Goal: Task Accomplishment & Management: Manage account settings

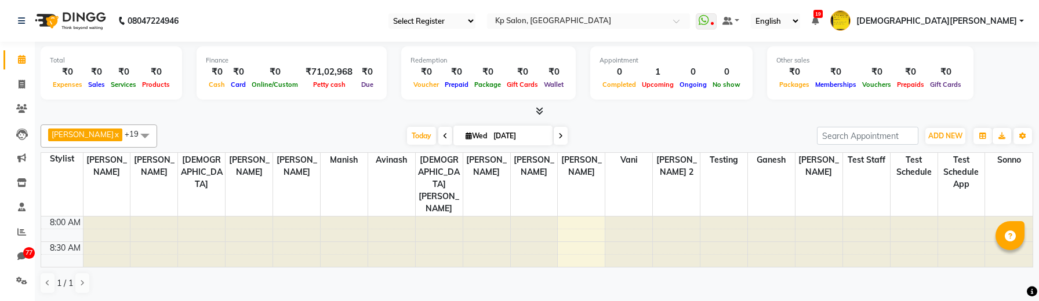
select select "en"
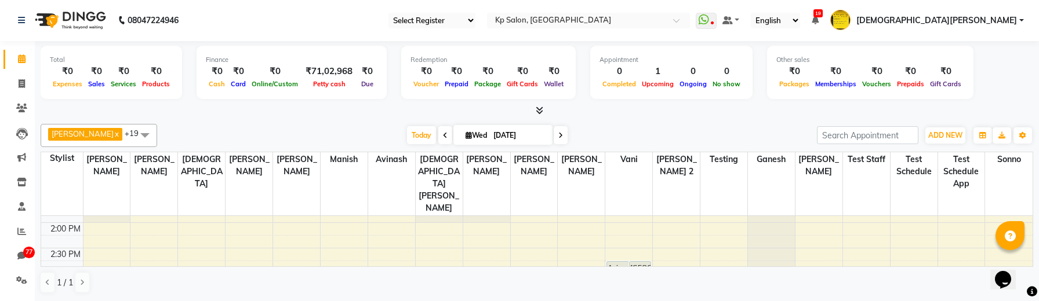
scroll to position [310, 0]
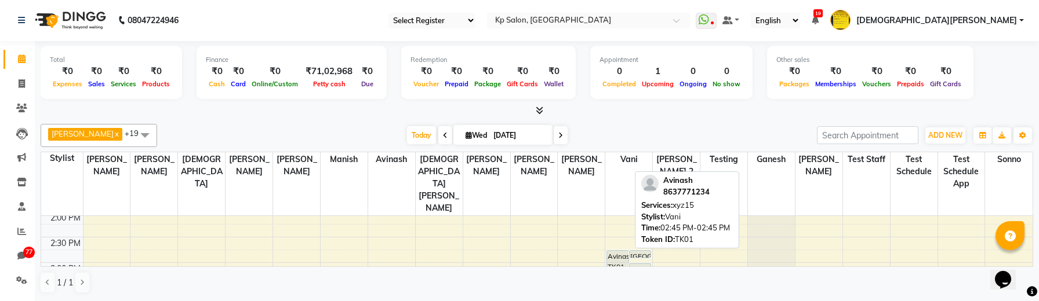
click at [618, 251] on div "Avinash, TK01, 02:45 PM-02:45 PM, xyz15" at bounding box center [617, 275] width 21 height 49
select select "7"
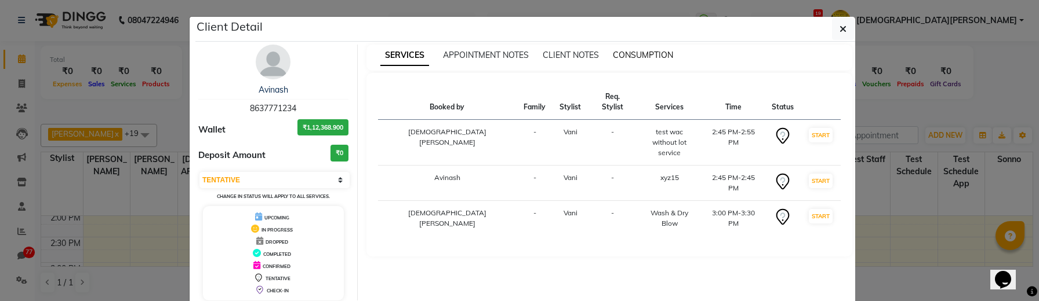
click at [628, 52] on span "CONSUMPTION" at bounding box center [643, 55] width 60 height 10
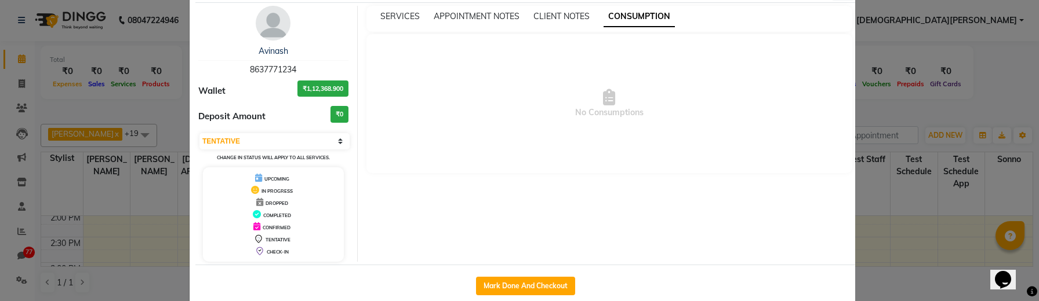
scroll to position [0, 0]
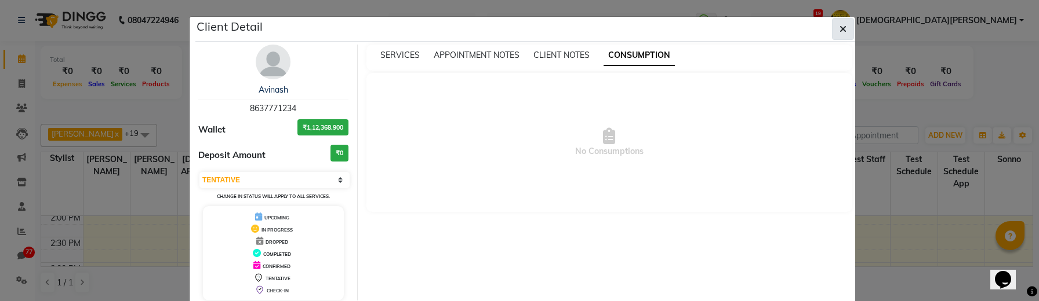
click at [842, 31] on icon "button" at bounding box center [842, 28] width 7 height 9
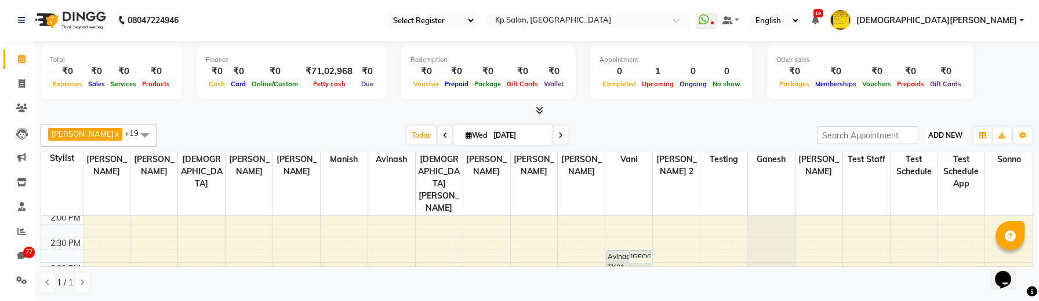
click at [944, 137] on span "ADD NEW" at bounding box center [945, 135] width 34 height 9
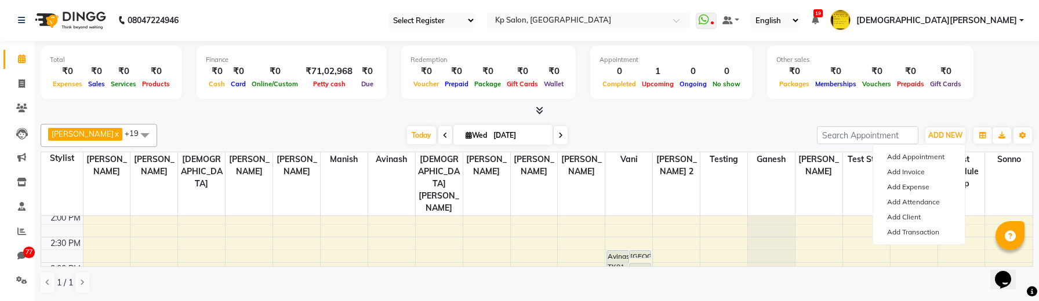
click at [685, 137] on div "[DATE] [DATE]" at bounding box center [487, 135] width 648 height 17
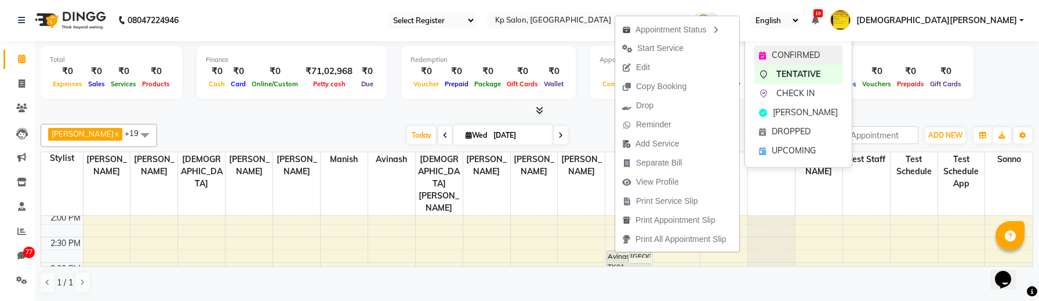
click at [780, 50] on span "CONFIRMED" at bounding box center [795, 55] width 48 height 12
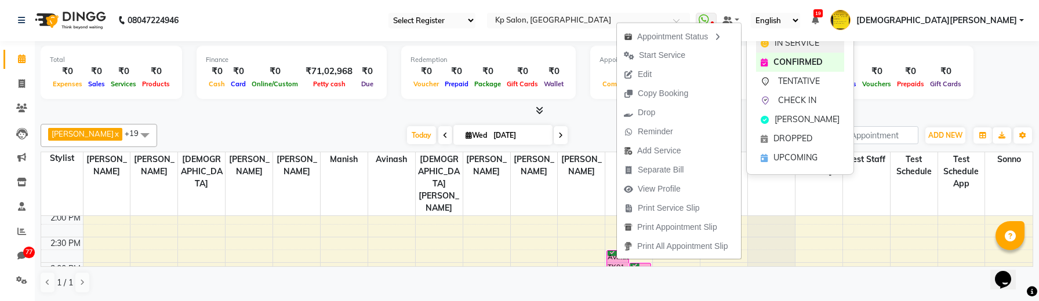
click at [764, 45] on icon at bounding box center [764, 43] width 8 height 8
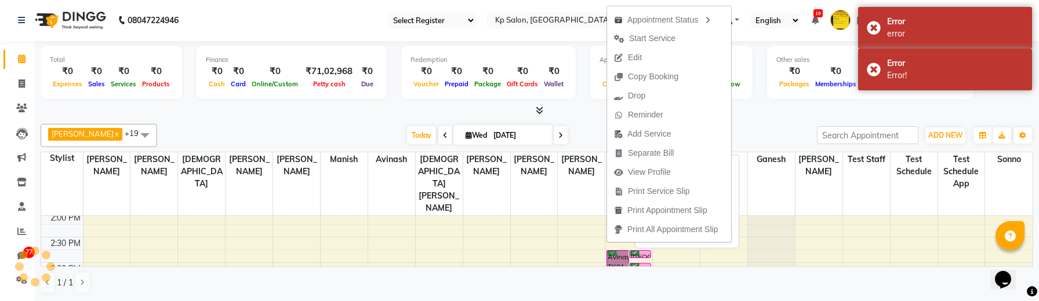
click at [627, 256] on link "Avinash, TK01, 02:45 PM-02:45 PM, xyz15" at bounding box center [617, 275] width 22 height 50
select select "1"
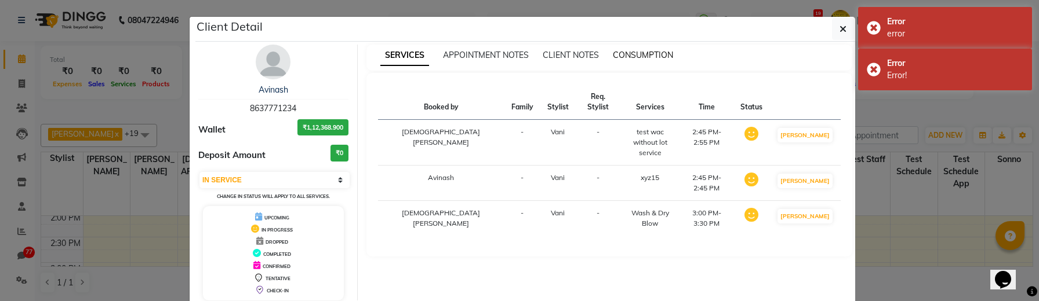
click at [667, 53] on span "CONSUMPTION" at bounding box center [643, 55] width 60 height 10
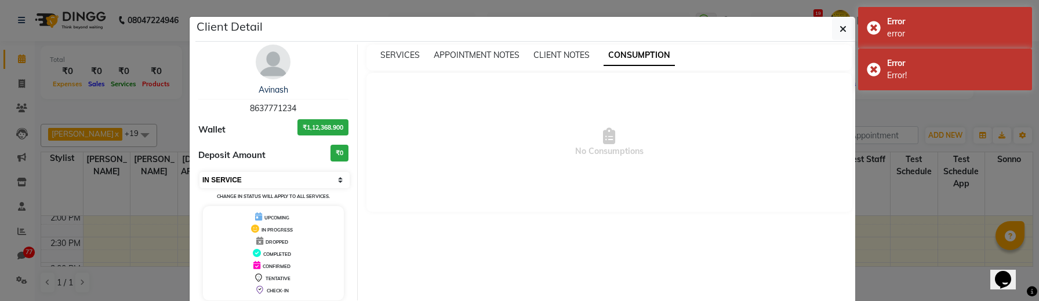
click at [308, 182] on select "Select IN SERVICE CONFIRMED TENTATIVE CHECK IN MARK DONE DROPPED UPCOMING" at bounding box center [274, 180] width 150 height 16
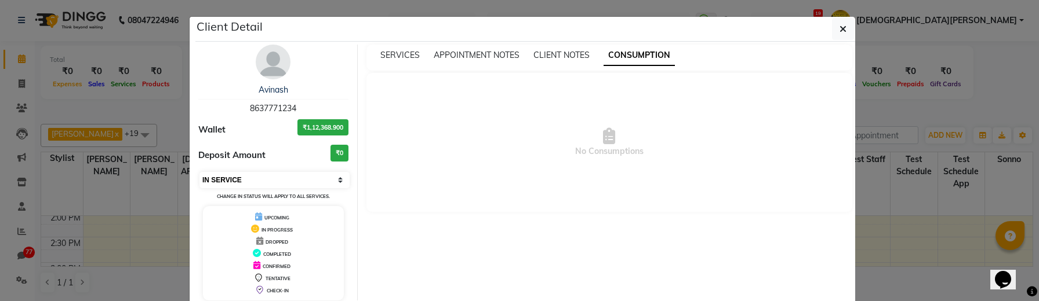
click at [199, 172] on select "Select IN SERVICE CONFIRMED TENTATIVE CHECK IN MARK DONE DROPPED UPCOMING" at bounding box center [274, 180] width 150 height 16
click at [387, 63] on div "SERVICES APPOINTMENT NOTES CLIENT NOTES CONSUMPTION" at bounding box center [609, 58] width 486 height 26
click at [392, 61] on div "SERVICES" at bounding box center [399, 55] width 39 height 12
click at [396, 55] on span "SERVICES" at bounding box center [399, 55] width 39 height 10
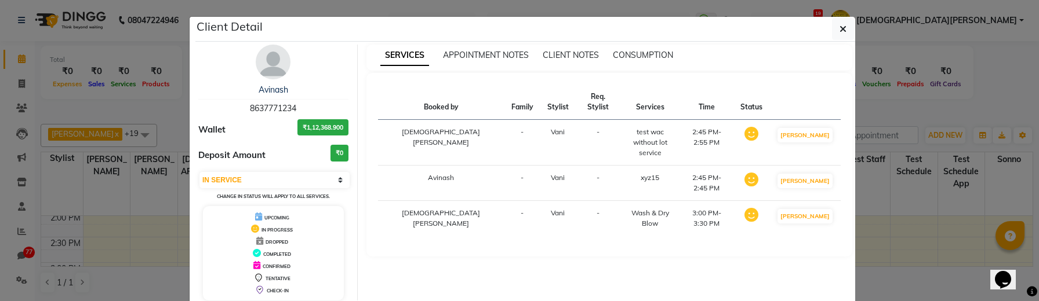
click at [654, 63] on div "SERVICES APPOINTMENT NOTES CLIENT NOTES CONSUMPTION" at bounding box center [609, 58] width 486 height 26
click at [653, 61] on div "SERVICES APPOINTMENT NOTES CLIENT NOTES CONSUMPTION" at bounding box center [609, 58] width 486 height 26
click at [669, 58] on span "CONSUMPTION" at bounding box center [643, 55] width 60 height 10
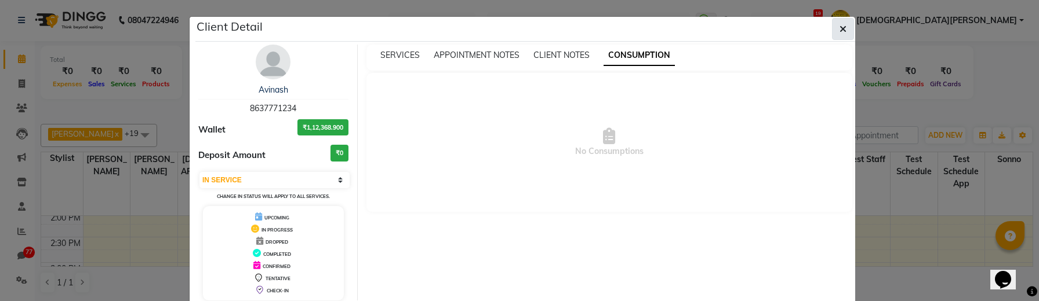
click at [850, 26] on button "button" at bounding box center [843, 29] width 22 height 22
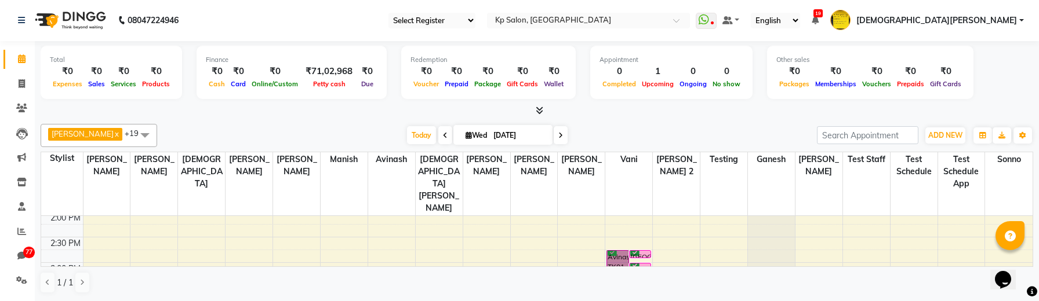
scroll to position [319, 0]
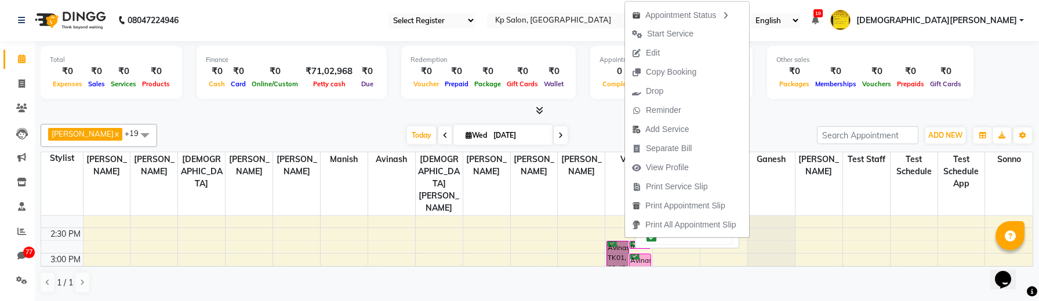
click at [612, 245] on link "Avinash, TK01, 02:45 PM-02:45 PM, xyz15" at bounding box center [617, 266] width 22 height 50
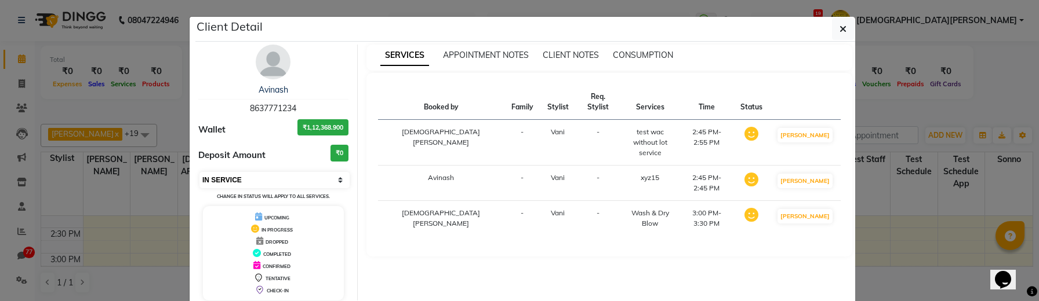
click at [320, 184] on select "Select IN SERVICE CONFIRMED TENTATIVE CHECK IN MARK DONE DROPPED UPCOMING" at bounding box center [274, 180] width 150 height 16
click at [199, 172] on select "Select IN SERVICE CONFIRMED TENTATIVE CHECK IN MARK DONE DROPPED UPCOMING" at bounding box center [274, 180] width 150 height 16
click at [310, 188] on div "Select IN SERVICE CONFIRMED TENTATIVE CHECK IN MARK DONE DROPPED UPCOMING Chang…" at bounding box center [273, 186] width 150 height 31
click at [306, 184] on select "Select IN SERVICE CONFIRMED TENTATIVE CHECK IN MARK DONE DROPPED UPCOMING" at bounding box center [274, 180] width 150 height 16
click at [199, 172] on select "Select IN SERVICE CONFIRMED TENTATIVE CHECK IN MARK DONE DROPPED UPCOMING" at bounding box center [274, 180] width 150 height 16
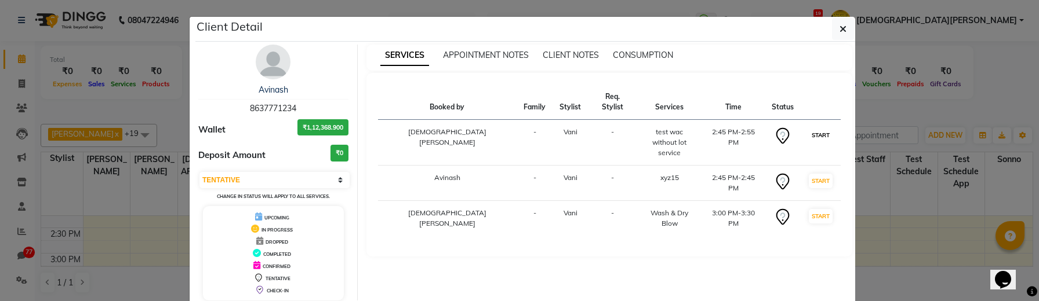
click at [821, 128] on button "START" at bounding box center [821, 135] width 24 height 14
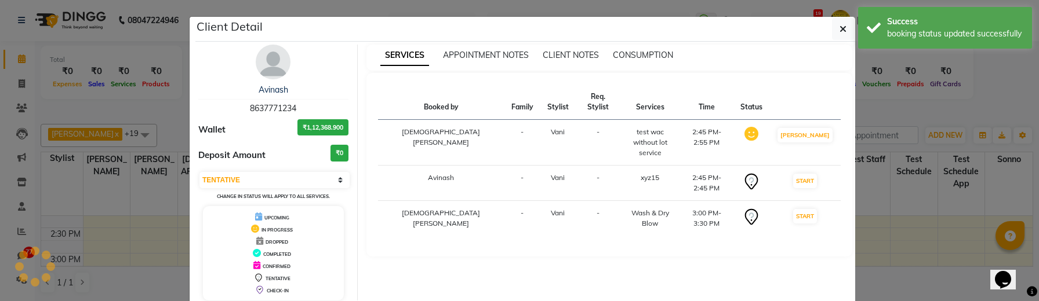
select select "select"
click at [817, 209] on button "START" at bounding box center [805, 216] width 24 height 14
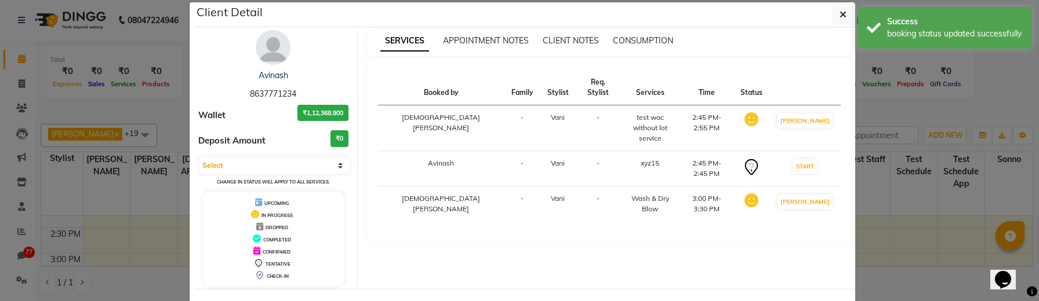
scroll to position [0, 0]
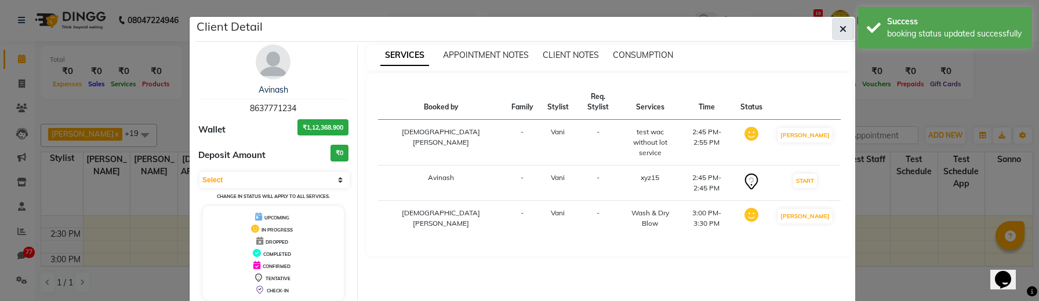
click at [846, 31] on icon "button" at bounding box center [842, 28] width 7 height 9
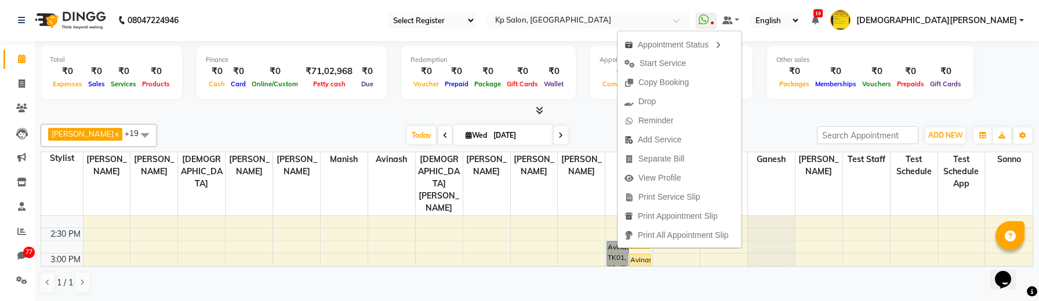
click at [614, 250] on link "Avinash, TK01, 02:45 PM-02:45 PM, xyz15" at bounding box center [617, 266] width 22 height 50
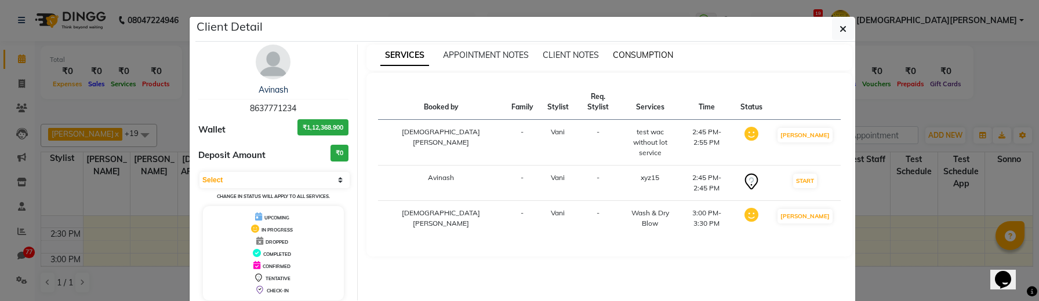
click at [651, 54] on span "CONSUMPTION" at bounding box center [643, 55] width 60 height 10
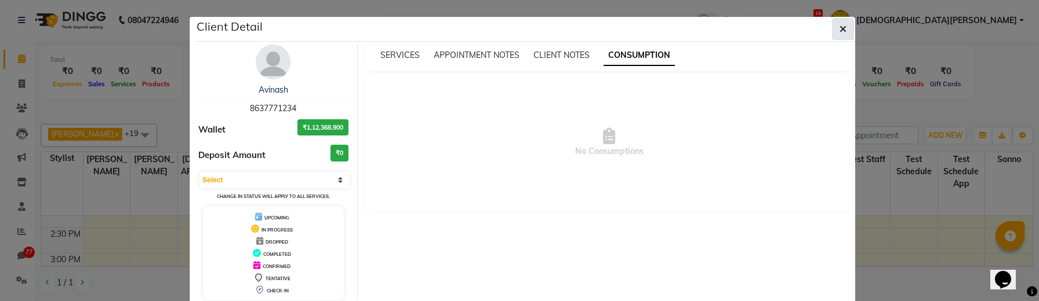
click at [846, 27] on button "button" at bounding box center [843, 29] width 22 height 22
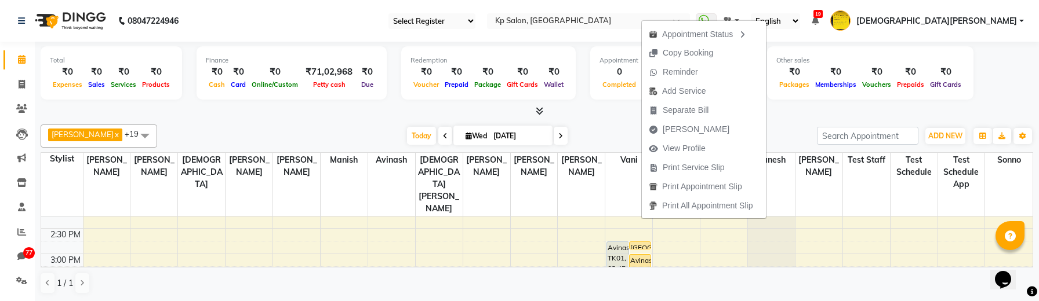
click at [807, 115] on div at bounding box center [537, 111] width 992 height 12
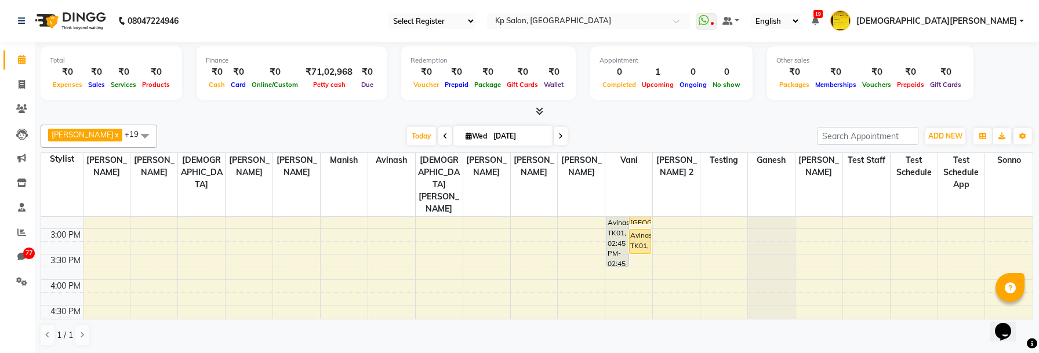
scroll to position [329, 0]
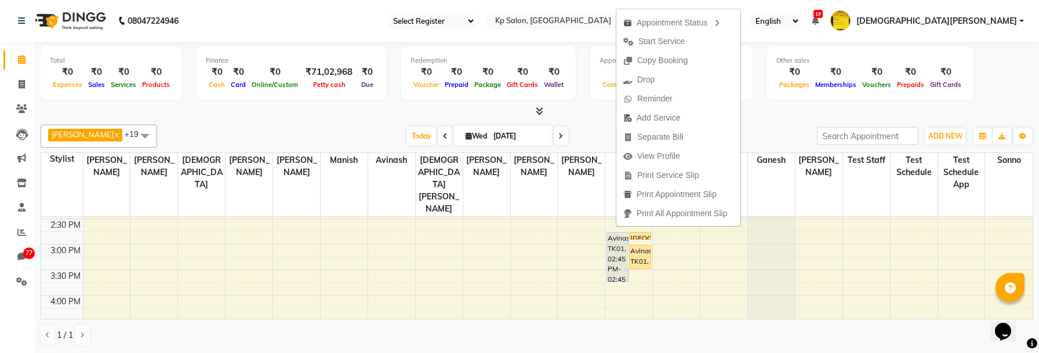
click at [638, 241] on div "[PERSON_NAME] x [PERSON_NAME] x [PERSON_NAME] x Ganesh x [PERSON_NAME][DEMOGRAP…" at bounding box center [537, 235] width 992 height 231
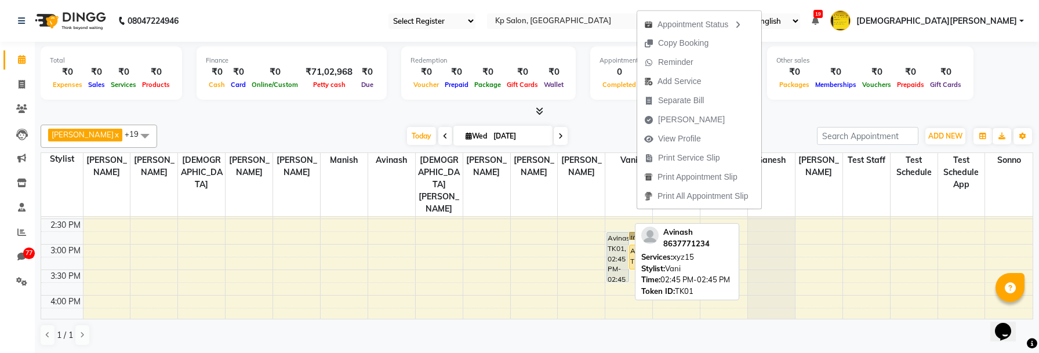
click at [617, 232] on div "Avinash, TK01, 02:45 PM-02:45 PM, xyz15" at bounding box center [617, 256] width 21 height 49
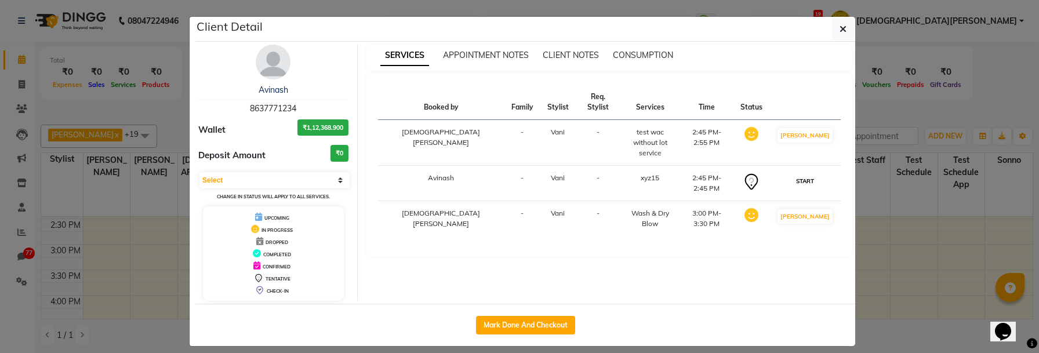
click at [817, 174] on button "START" at bounding box center [805, 181] width 24 height 14
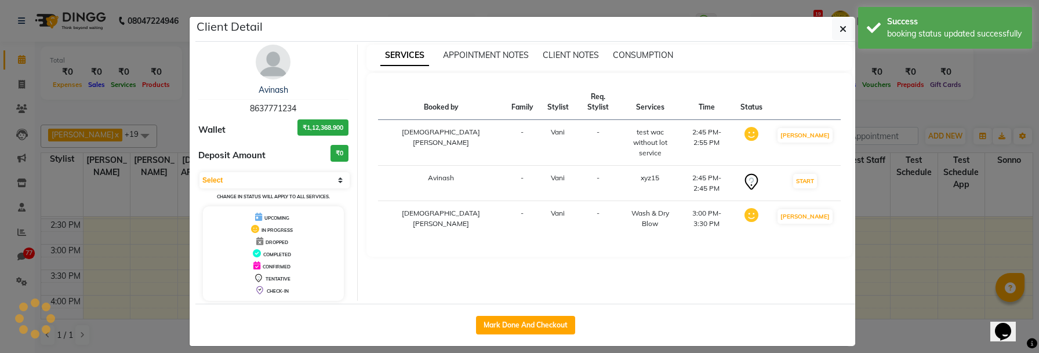
select select "1"
click at [844, 32] on icon "button" at bounding box center [842, 28] width 7 height 9
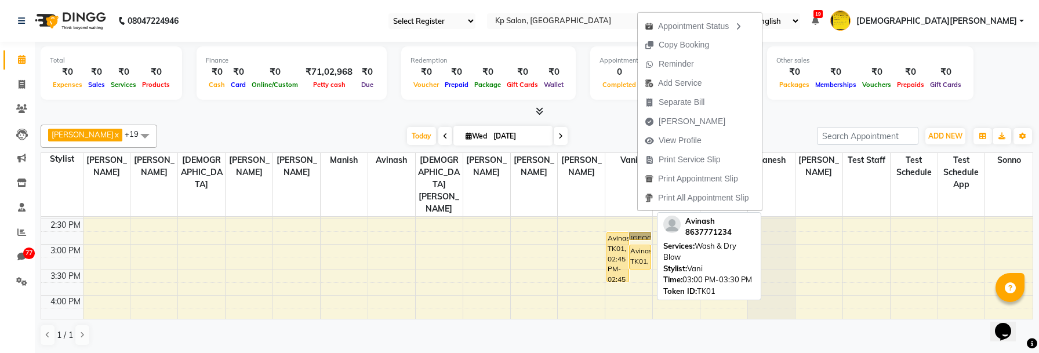
click at [637, 245] on div "Avinash, TK01, 03:00 PM-03:30 PM, Wash & Dry Blow" at bounding box center [639, 257] width 21 height 24
select select "1"
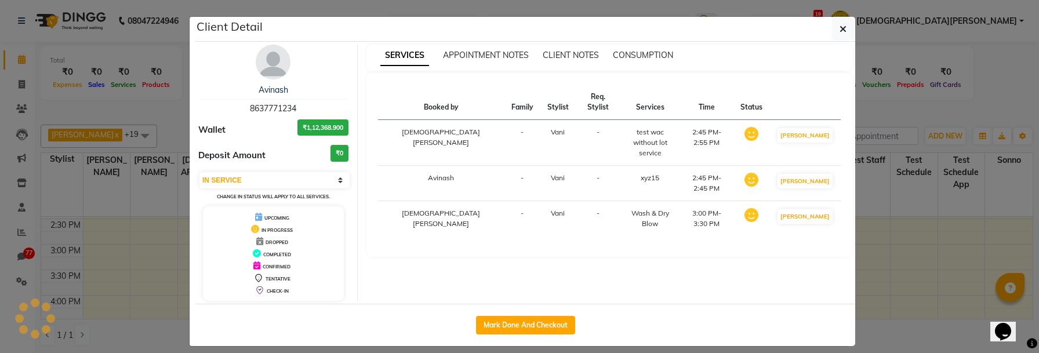
click at [637, 231] on div "SERVICES APPOINTMENT NOTES CLIENT NOTES CONSUMPTION Booked by Family Stylist Re…" at bounding box center [610, 173] width 504 height 256
click at [839, 31] on button "button" at bounding box center [843, 29] width 22 height 22
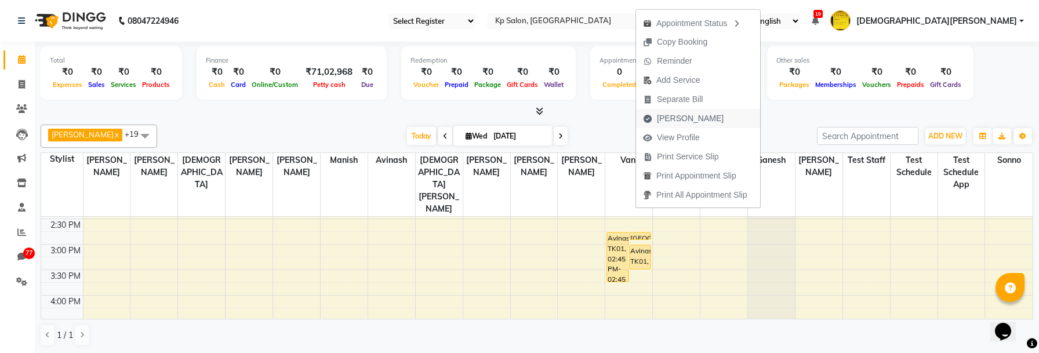
click at [672, 112] on span "[PERSON_NAME]" at bounding box center [690, 118] width 67 height 12
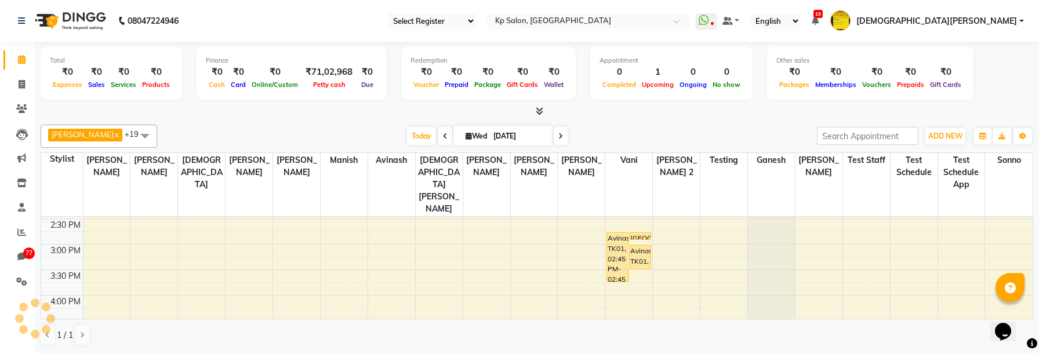
select select "service"
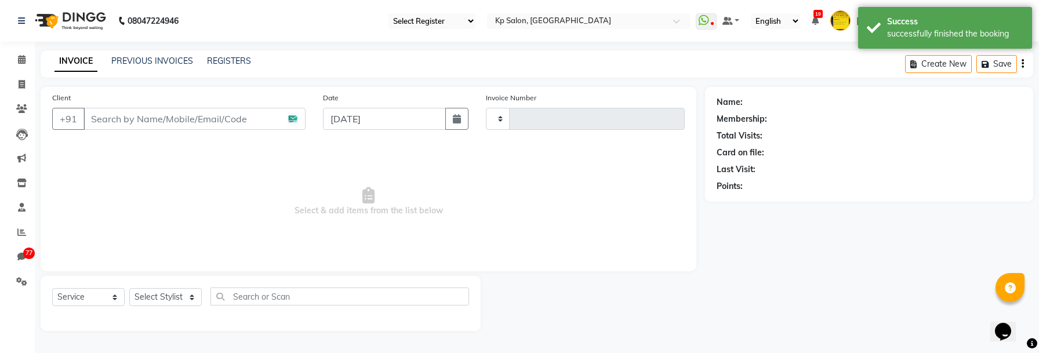
type input "1057"
select select "554"
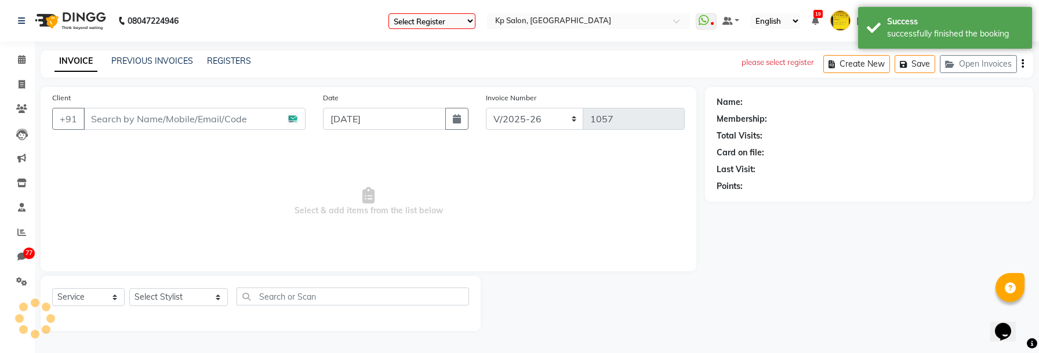
type input "8637771234"
select select "1411"
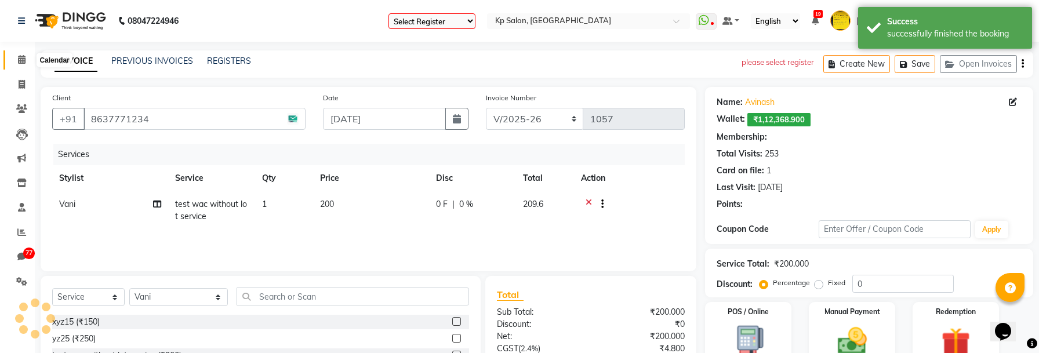
click at [20, 63] on icon at bounding box center [22, 59] width 8 height 9
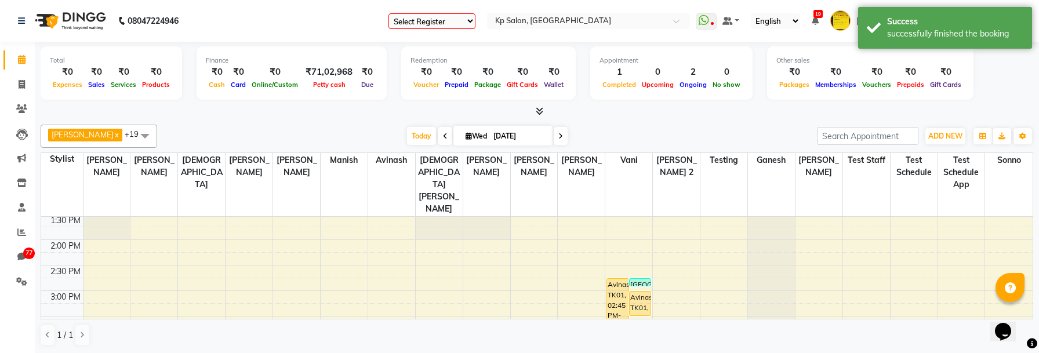
scroll to position [272, 0]
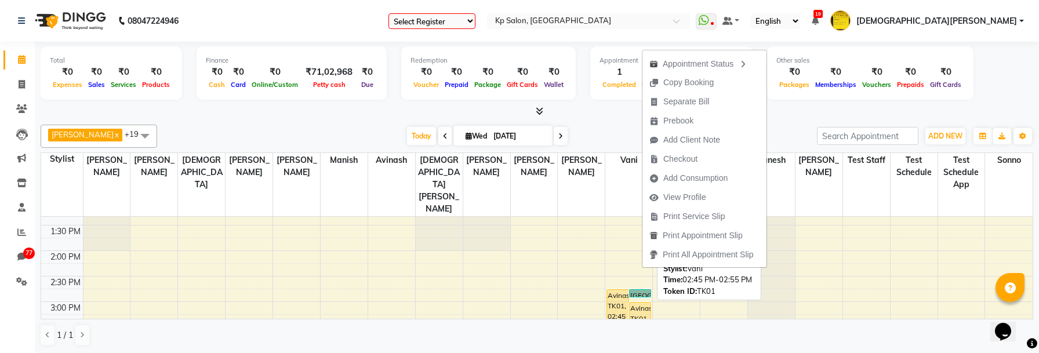
click at [640, 289] on link "[GEOGRAPHIC_DATA], TK01, 02:45 PM-02:55 PM, test wac without lot service" at bounding box center [640, 293] width 22 height 8
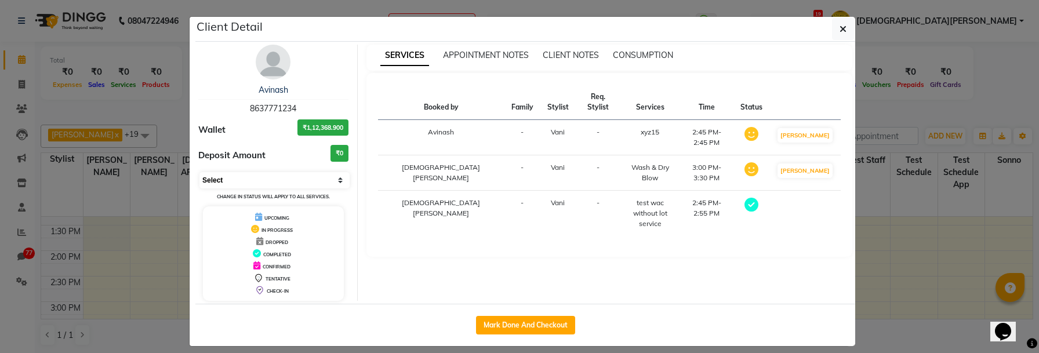
click at [319, 179] on select "Select MARK DONE DROPPED UPCOMING" at bounding box center [274, 180] width 150 height 16
select select "2"
click at [199, 172] on select "Select MARK DONE DROPPED UPCOMING" at bounding box center [274, 180] width 150 height 16
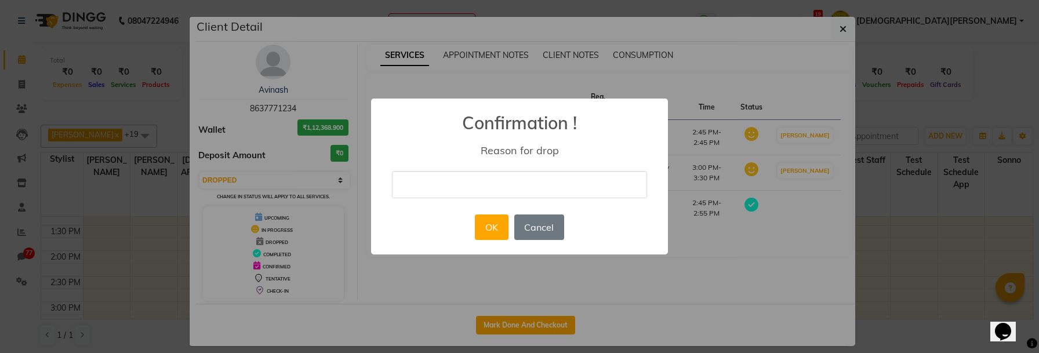
click at [498, 190] on input "text" at bounding box center [519, 184] width 255 height 27
type input "testing"
click at [495, 234] on button "OK" at bounding box center [491, 227] width 33 height 26
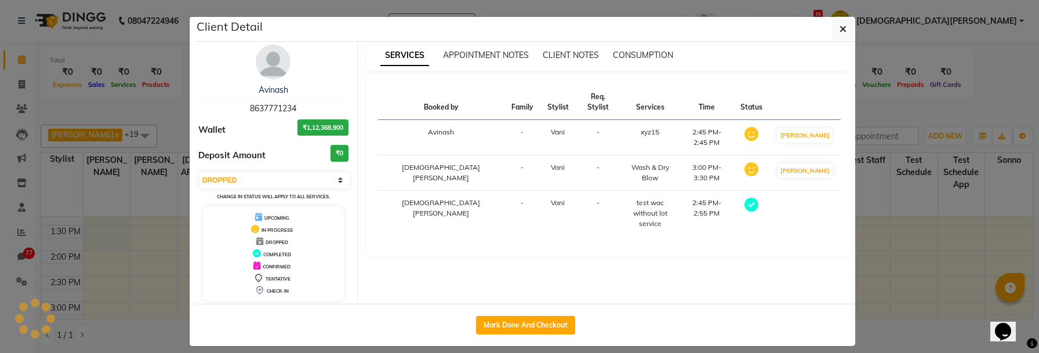
select select "3"
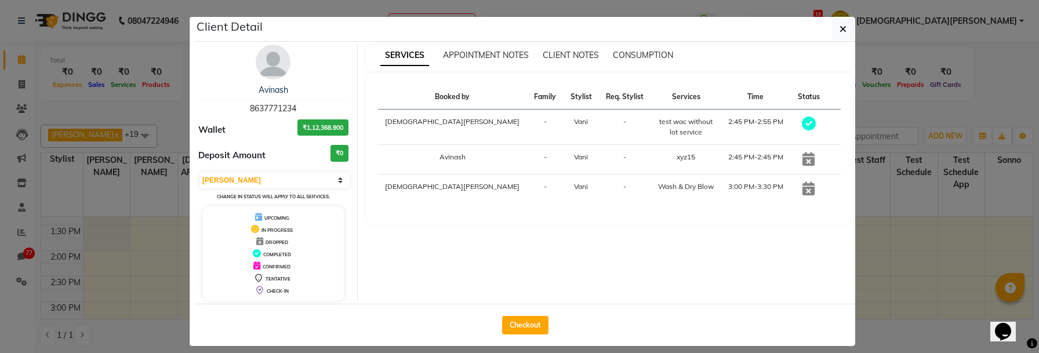
click at [482, 60] on div "APPOINTMENT NOTES" at bounding box center [486, 55] width 86 height 12
click at [482, 57] on span "APPOINTMENT NOTES" at bounding box center [486, 55] width 86 height 10
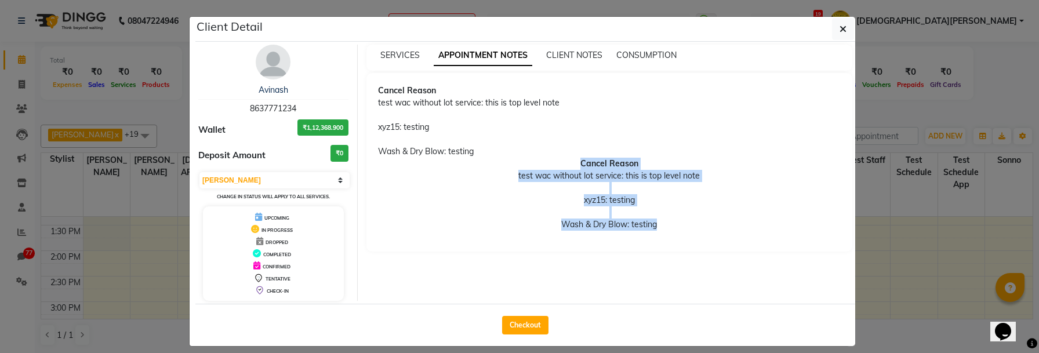
drag, startPoint x: 507, startPoint y: 175, endPoint x: 631, endPoint y: 235, distance: 137.9
click at [632, 235] on div "Cancel Reason test wac without lot service: this is top level note xyz15: testi…" at bounding box center [609, 199] width 463 height 82
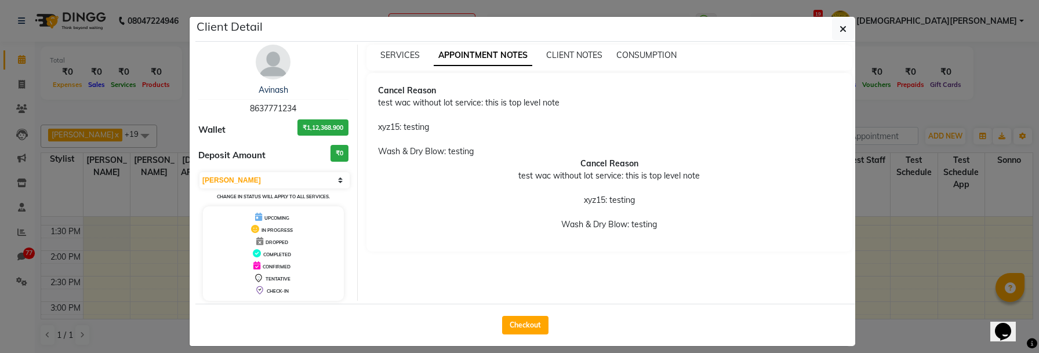
click at [631, 236] on div "Cancel Reason test wac without lot service: this is top level note xyz15: testi…" at bounding box center [609, 199] width 463 height 82
click at [847, 26] on button "button" at bounding box center [843, 29] width 22 height 22
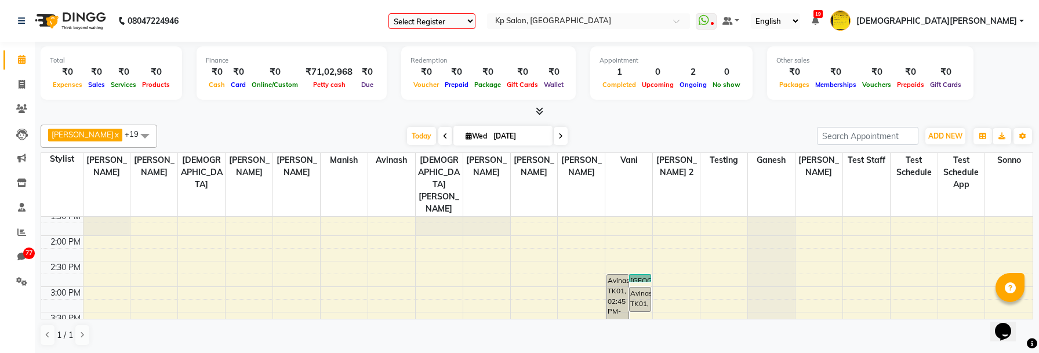
scroll to position [293, 0]
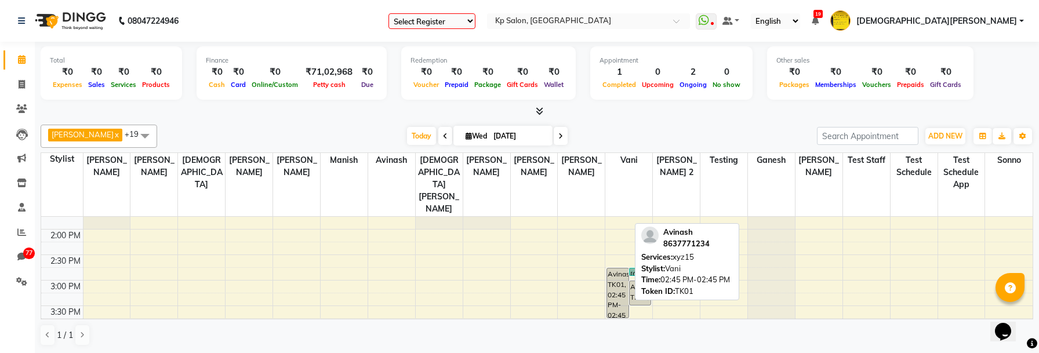
click at [609, 268] on div "Avinash, TK01, 02:45 PM-02:45 PM, xyz15" at bounding box center [617, 292] width 21 height 49
select select "3"
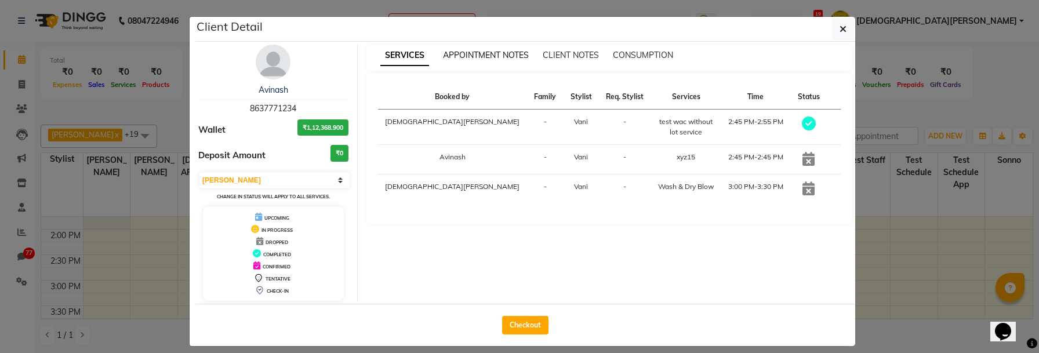
click at [466, 55] on span "APPOINTMENT NOTES" at bounding box center [486, 55] width 86 height 10
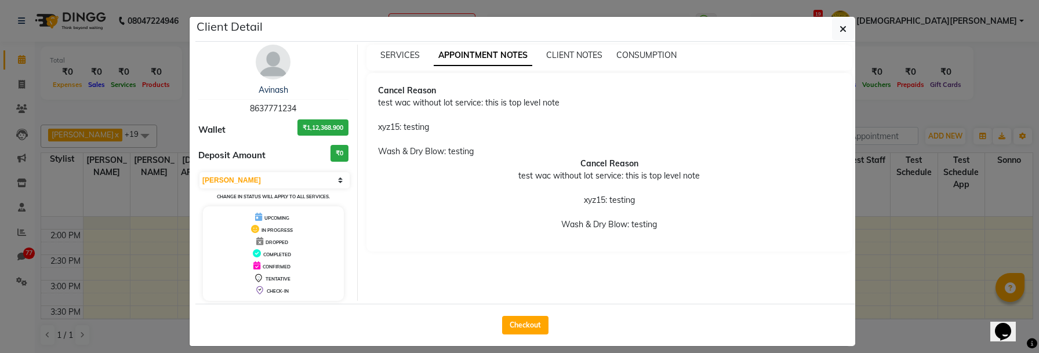
drag, startPoint x: 372, startPoint y: 93, endPoint x: 552, endPoint y: 112, distance: 180.6
click at [552, 112] on div "Cancel Reason test wac without lot service: this is top level note xyz15: testi…" at bounding box center [609, 162] width 486 height 179
click at [550, 112] on div "Cancel Reason test wac without lot service: this is top level note xyz15: testi…" at bounding box center [609, 121] width 463 height 73
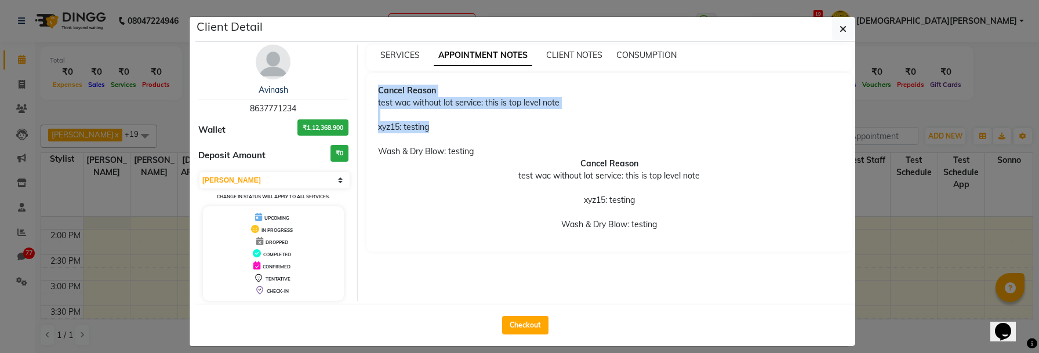
drag, startPoint x: 377, startPoint y: 125, endPoint x: 468, endPoint y: 124, distance: 91.0
click at [468, 124] on div "Cancel Reason test wac without lot service: this is top level note xyz15: testi…" at bounding box center [609, 162] width 486 height 179
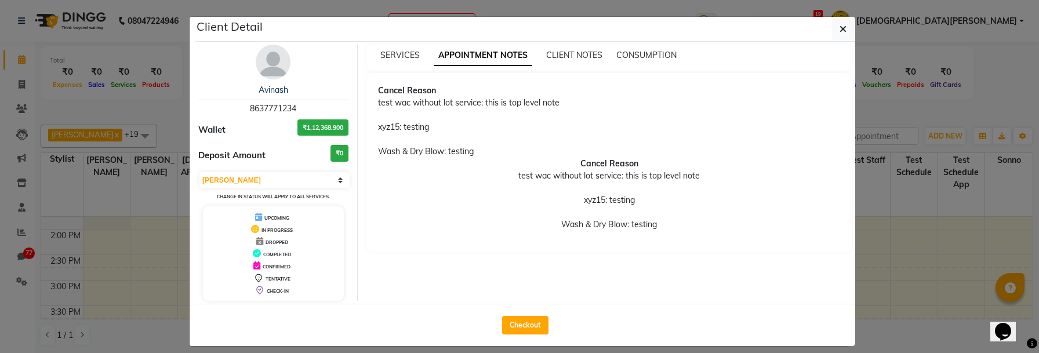
click at [459, 142] on div "Cancel Reason test wac without lot service: this is top level note xyz15: testi…" at bounding box center [609, 121] width 463 height 73
click at [633, 49] on div "CONSUMPTION" at bounding box center [646, 55] width 60 height 12
click at [649, 35] on div "Client Detail" at bounding box center [525, 29] width 660 height 25
click at [649, 63] on div "SERVICES APPOINTMENT NOTES CLIENT NOTES CONSUMPTION" at bounding box center [609, 58] width 486 height 26
click at [649, 60] on div "CONSUMPTION" at bounding box center [646, 55] width 60 height 12
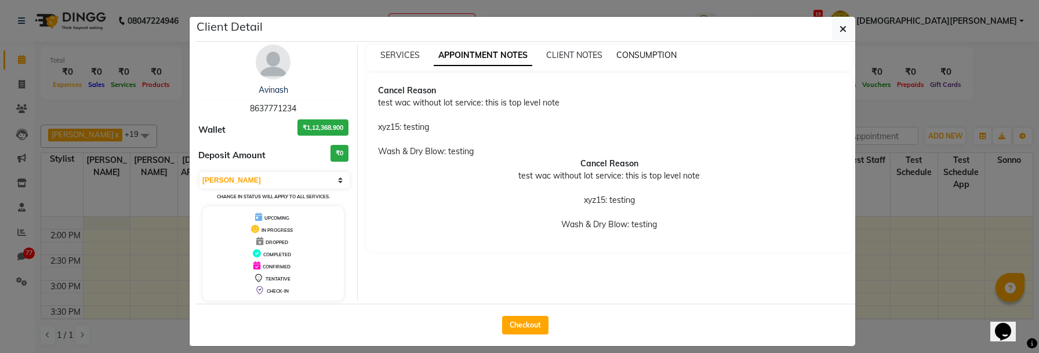
click at [648, 53] on span "CONSUMPTION" at bounding box center [646, 55] width 60 height 10
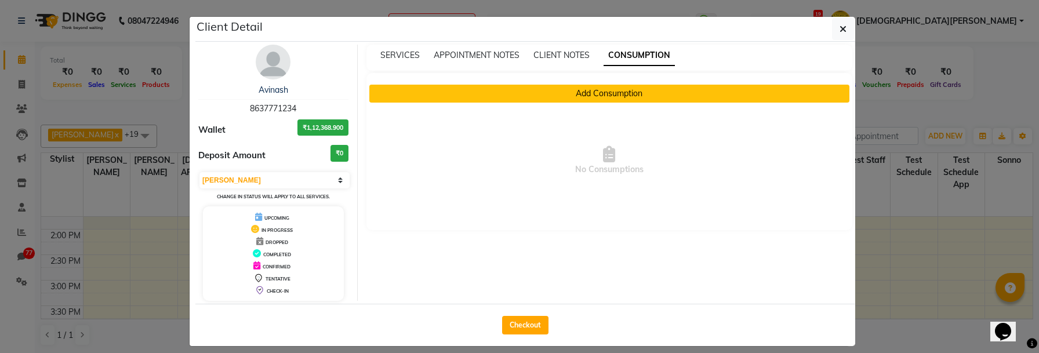
click at [711, 94] on button "Add Consumption" at bounding box center [609, 94] width 480 height 18
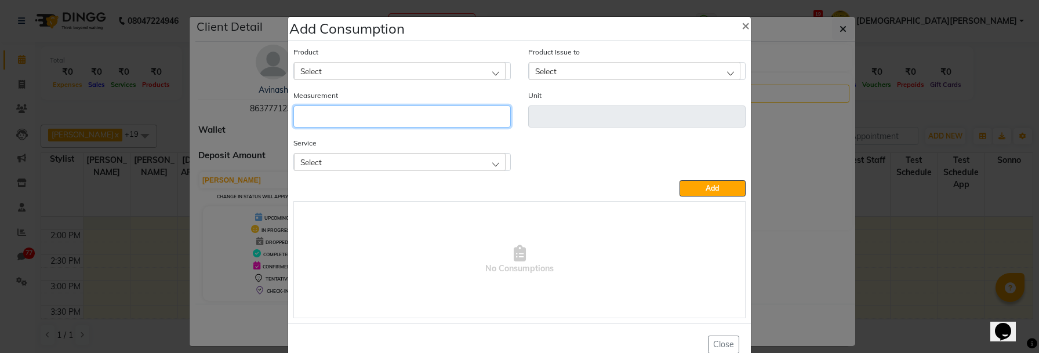
click at [376, 116] on input "number" at bounding box center [401, 116] width 217 height 22
click at [492, 165] on div "Select" at bounding box center [400, 161] width 212 height 17
click at [499, 120] on input "number" at bounding box center [401, 116] width 217 height 22
click at [476, 168] on div "Select" at bounding box center [400, 161] width 212 height 17
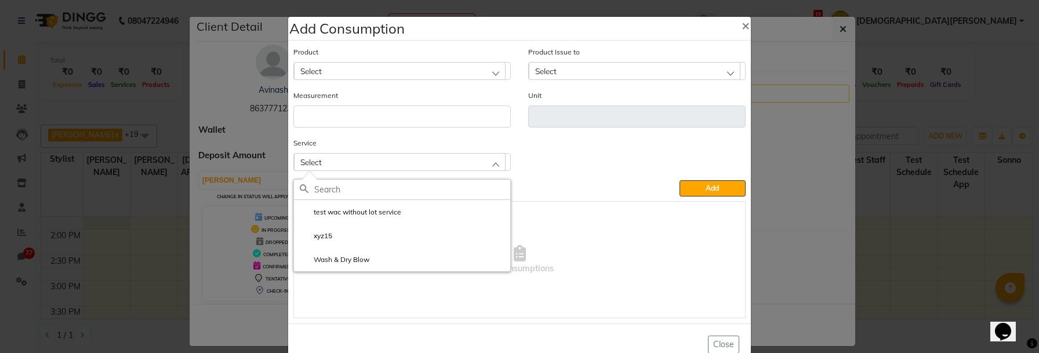
click at [554, 156] on div "Service Select test wac without lot service xyz15 Wash & Dry Blow" at bounding box center [519, 158] width 469 height 43
click at [744, 26] on span "×" at bounding box center [745, 24] width 8 height 17
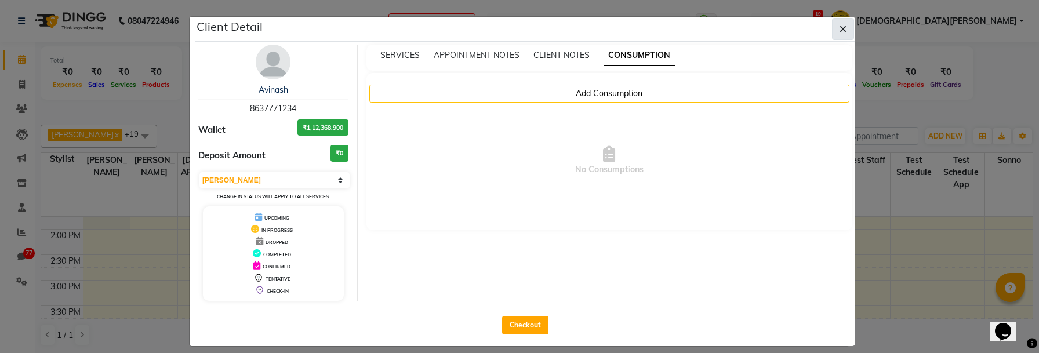
click at [847, 26] on button "button" at bounding box center [843, 29] width 22 height 22
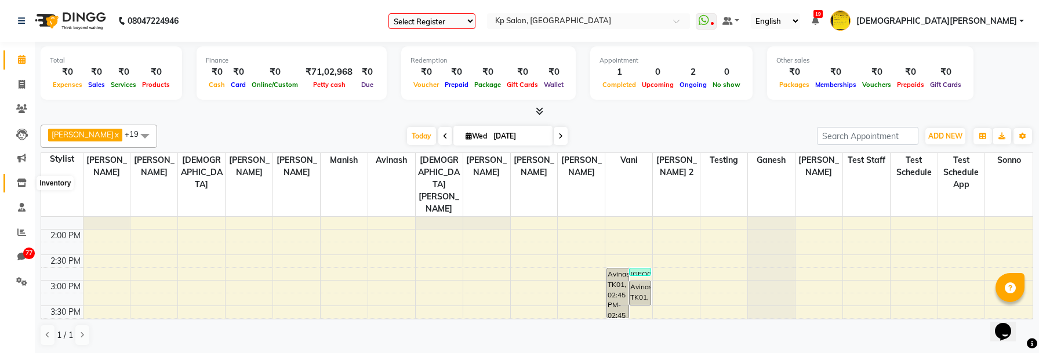
click at [27, 178] on span at bounding box center [22, 183] width 20 height 13
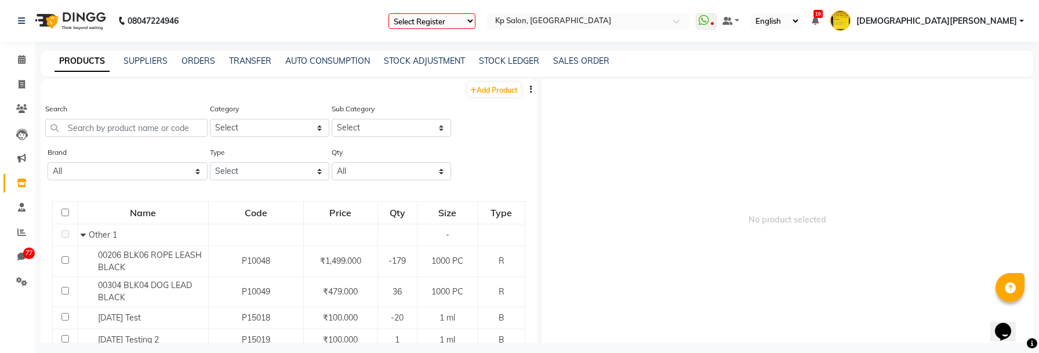
scroll to position [2, 0]
click at [535, 87] on button "button" at bounding box center [531, 89] width 12 height 12
click at [528, 163] on div "Brand All - Avon Care & Self [DEMOGRAPHIC_DATA] Dd Envy Khadi Ks L'ore'al Mygla…" at bounding box center [289, 167] width 496 height 43
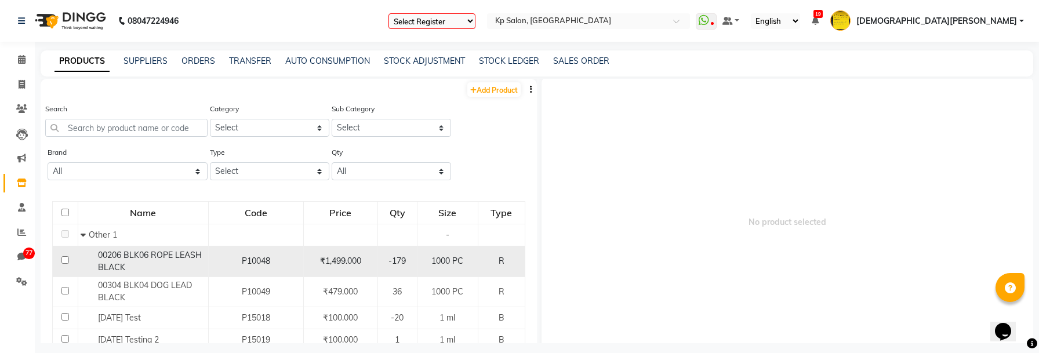
click at [189, 261] on div "00206 BLK06 ROPE LEASH BLACK" at bounding box center [143, 261] width 124 height 24
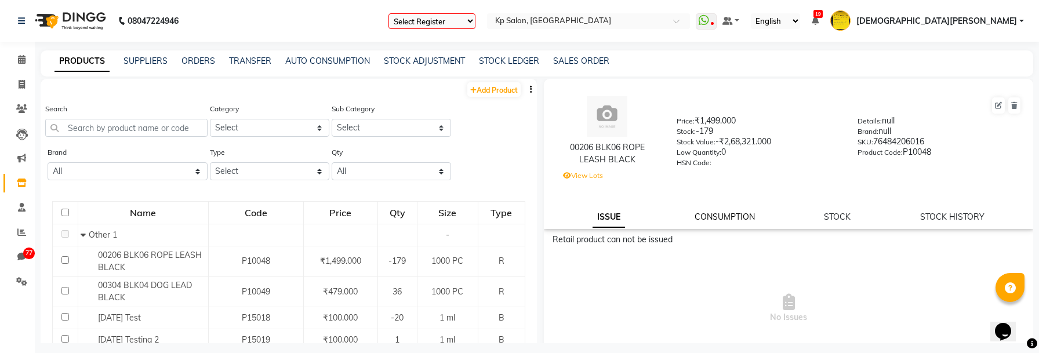
click at [742, 219] on link "CONSUMPTION" at bounding box center [724, 217] width 60 height 10
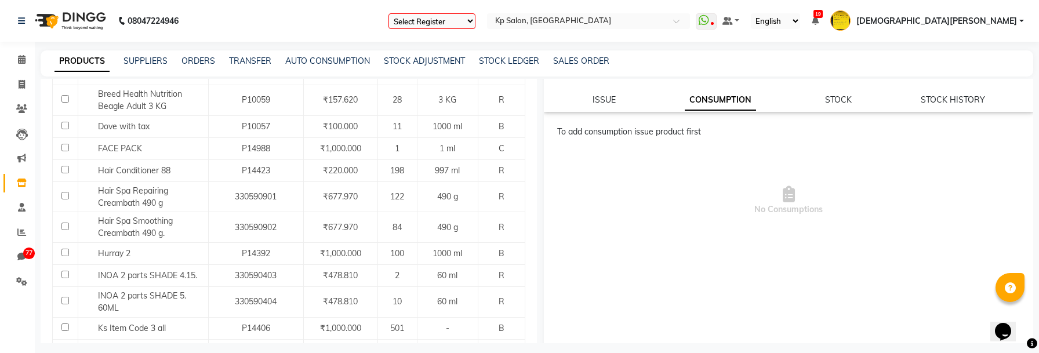
scroll to position [422, 0]
click at [610, 87] on div "00206 BLK06 ROPE LEASH BLACK Price: ₹1,499.000 Stock: -179 Stock Value: -₹2,68,…" at bounding box center [788, 37] width 489 height 150
click at [600, 100] on link "ISSUE" at bounding box center [603, 99] width 23 height 10
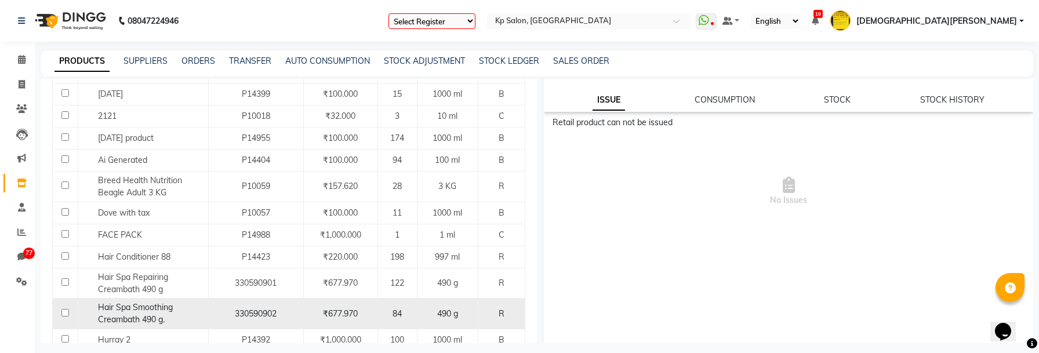
scroll to position [321, 0]
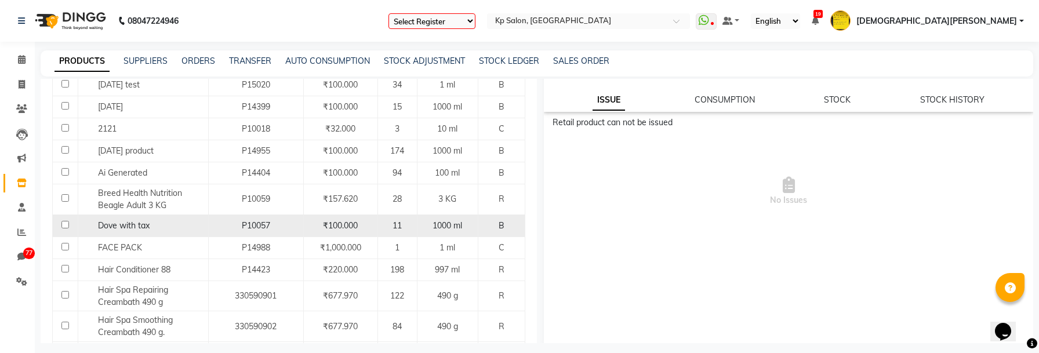
click at [164, 232] on td "Dove with tax" at bounding box center [143, 225] width 130 height 22
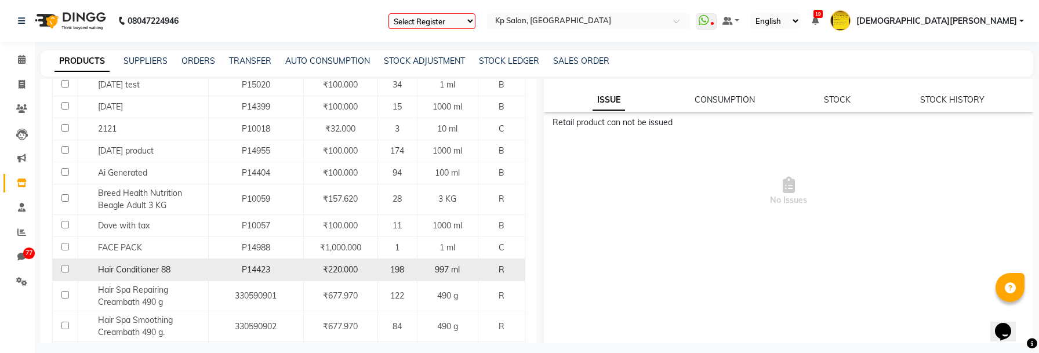
click at [166, 261] on td "Hair Conditioner 88" at bounding box center [143, 270] width 130 height 22
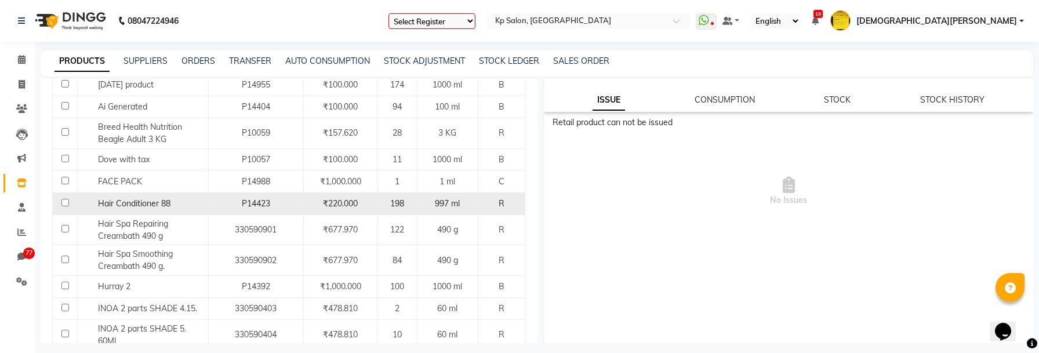
scroll to position [396, 0]
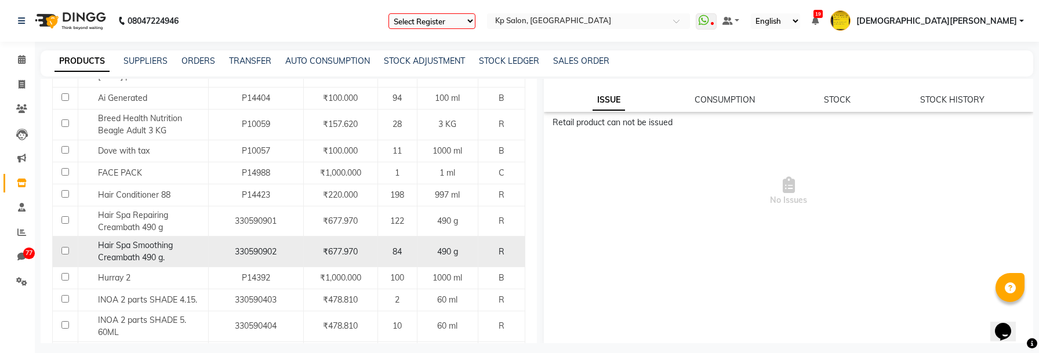
click at [157, 260] on span "Hair Spa Smoothing Creambath 490 g." at bounding box center [135, 251] width 75 height 23
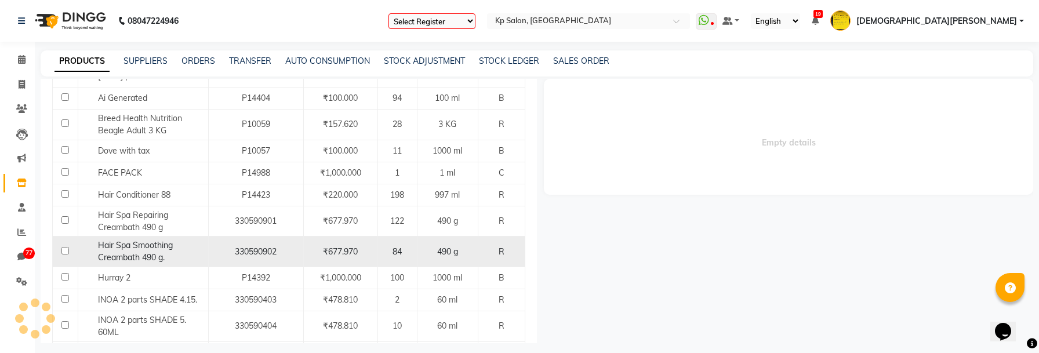
scroll to position [0, 0]
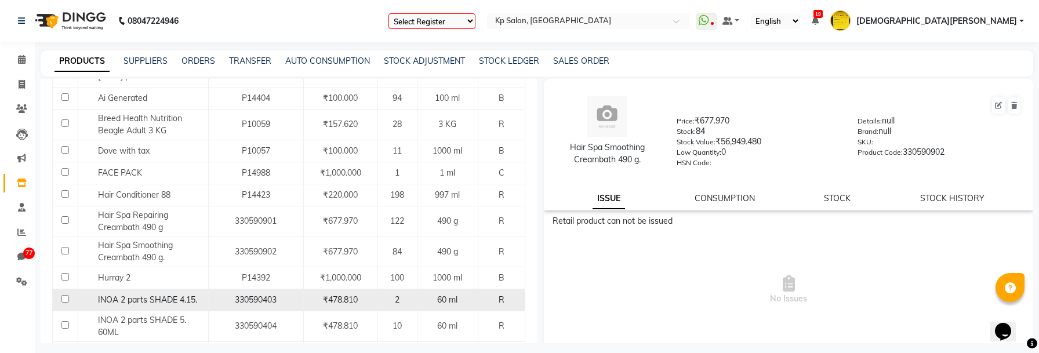
click at [154, 294] on span "INOA 2 parts SHADE 4.15." at bounding box center [147, 299] width 99 height 10
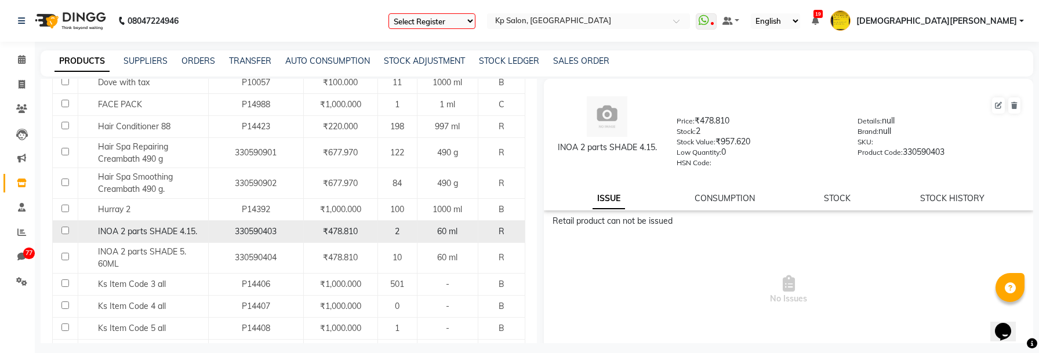
scroll to position [471, 0]
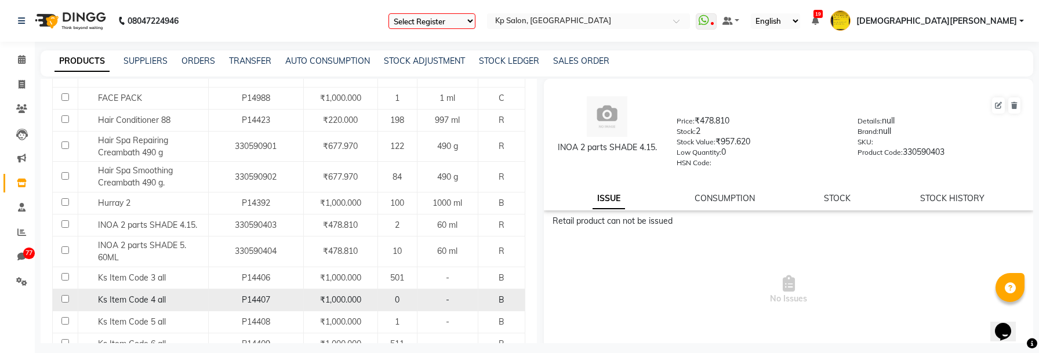
click at [153, 300] on span "Ks Item Code 4 all" at bounding box center [132, 299] width 68 height 10
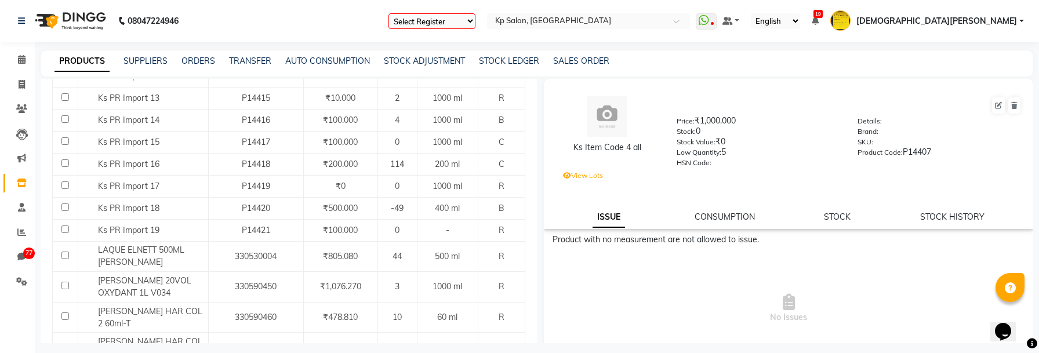
scroll to position [865, 0]
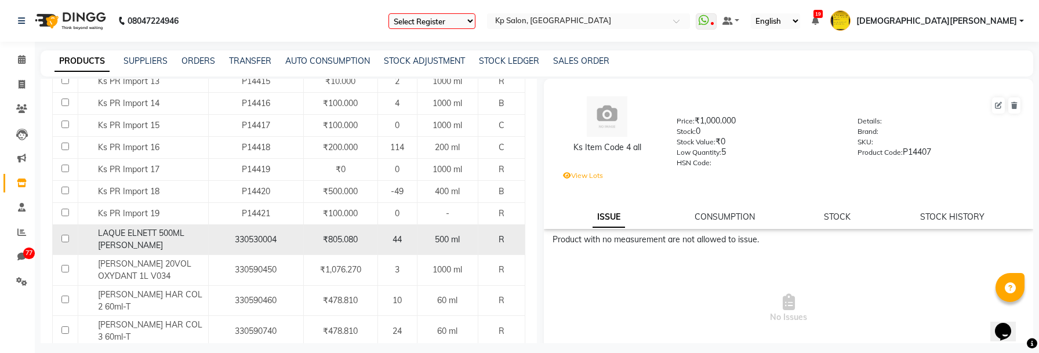
click at [149, 245] on div "LAQUE ELNETT 500ML [PERSON_NAME]" at bounding box center [143, 239] width 124 height 24
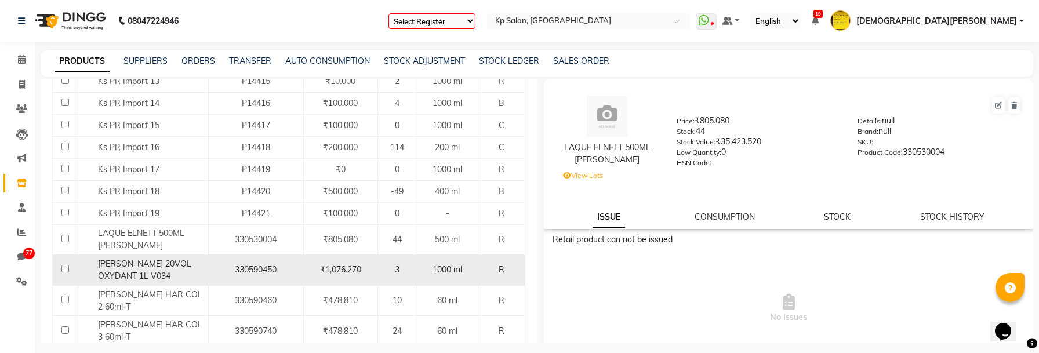
click at [150, 272] on div "[PERSON_NAME] 20VOL OXYDANT 1L V034" at bounding box center [143, 270] width 124 height 24
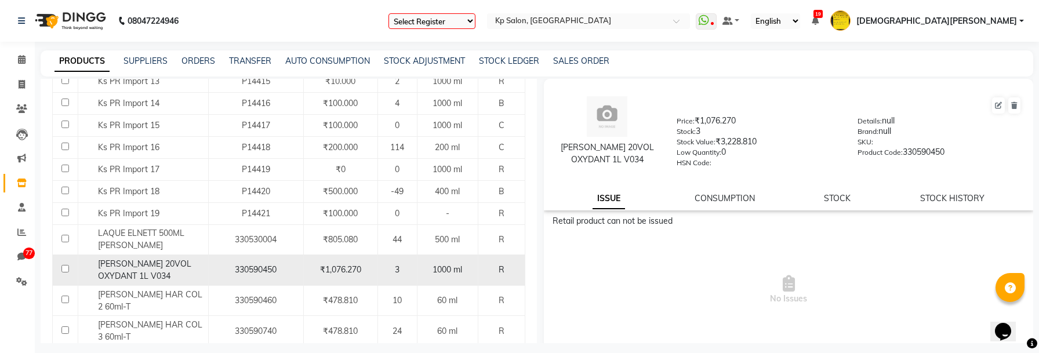
scroll to position [938, 0]
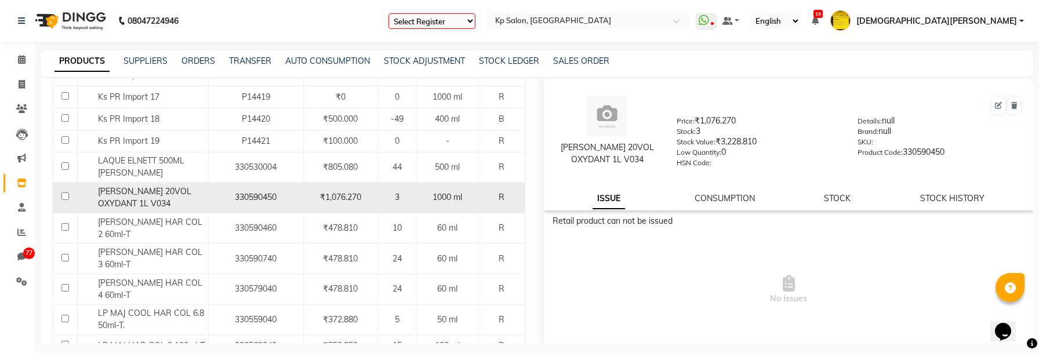
click at [150, 278] on span "[PERSON_NAME] HAR COL 4 60ml-T" at bounding box center [150, 289] width 104 height 23
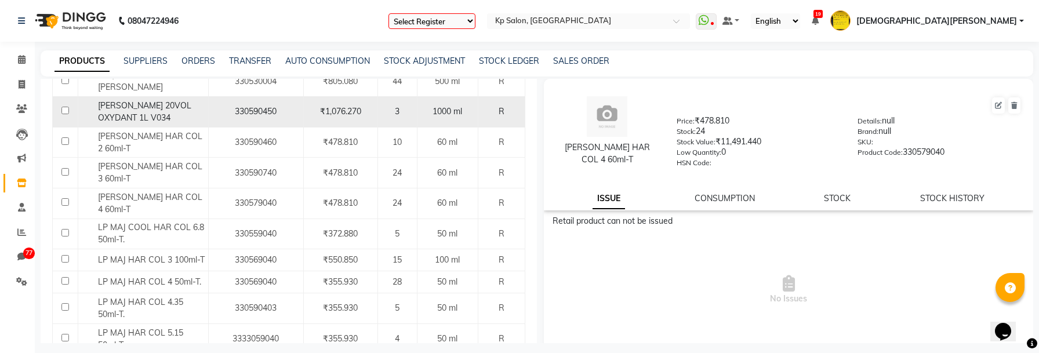
click at [150, 297] on span "LP MAJ HAR COL 4.35 50ml-T." at bounding box center [140, 308] width 85 height 23
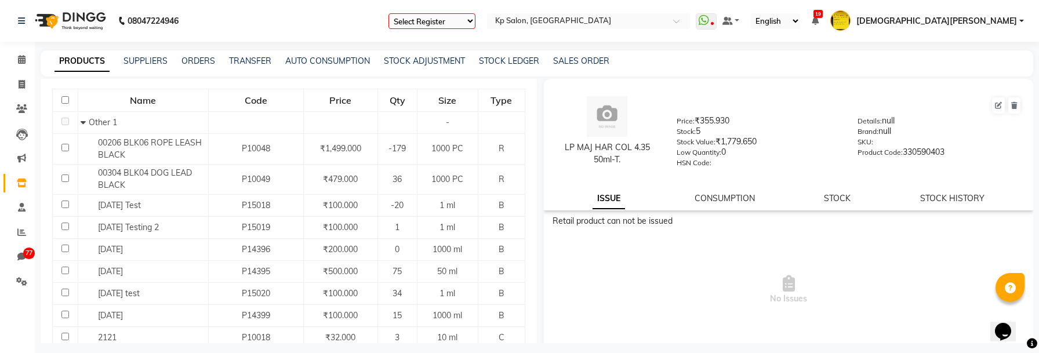
scroll to position [0, 0]
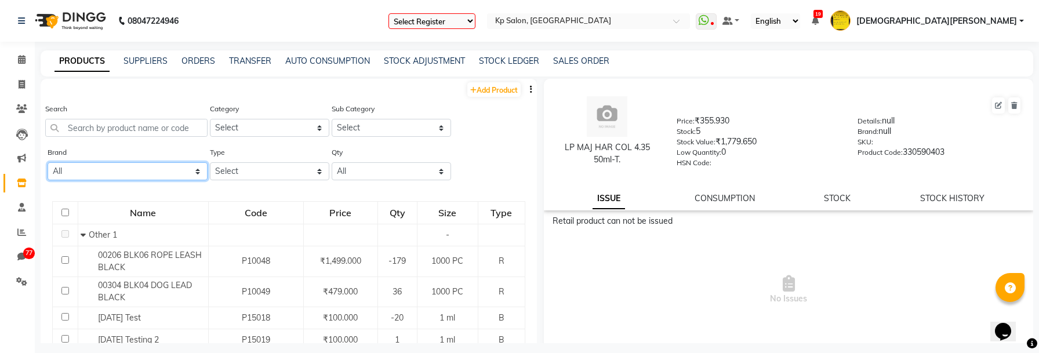
click at [179, 176] on select "All - Avon Care & Self [DEMOGRAPHIC_DATA] Dd Envy Khadi Ks L'ore'al Myglamm Niv…" at bounding box center [128, 171] width 160 height 18
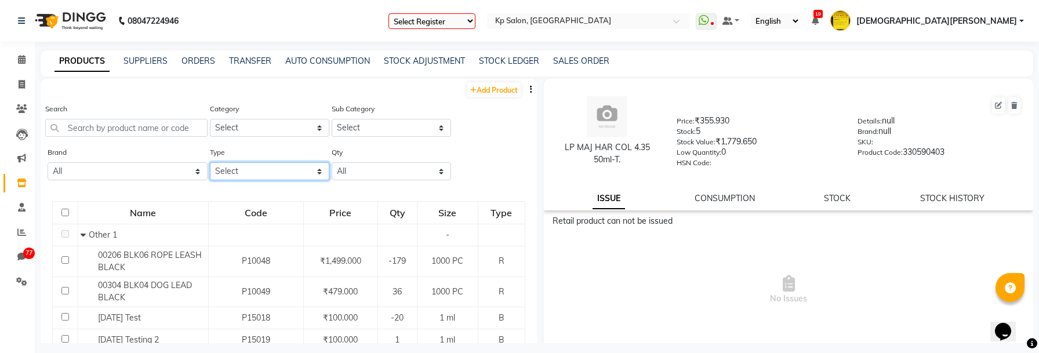
click at [242, 173] on select "Select Both Retail Consumable" at bounding box center [269, 171] width 119 height 18
select select "C"
click at [210, 162] on select "Select Both Retail Consumable" at bounding box center [269, 171] width 119 height 18
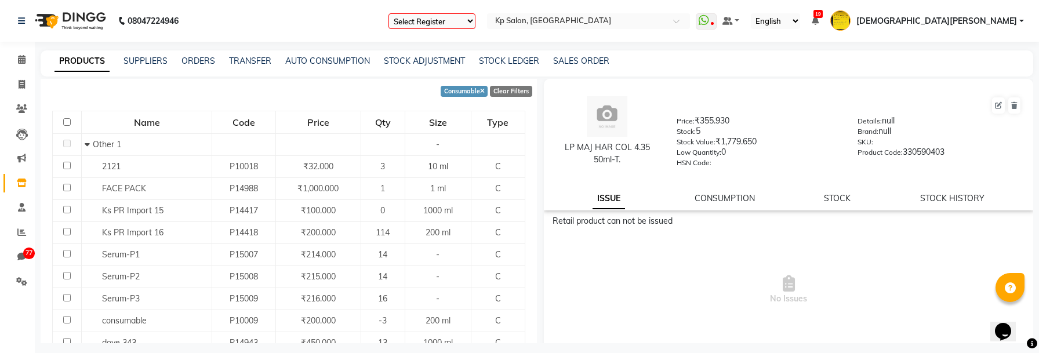
scroll to position [105, 0]
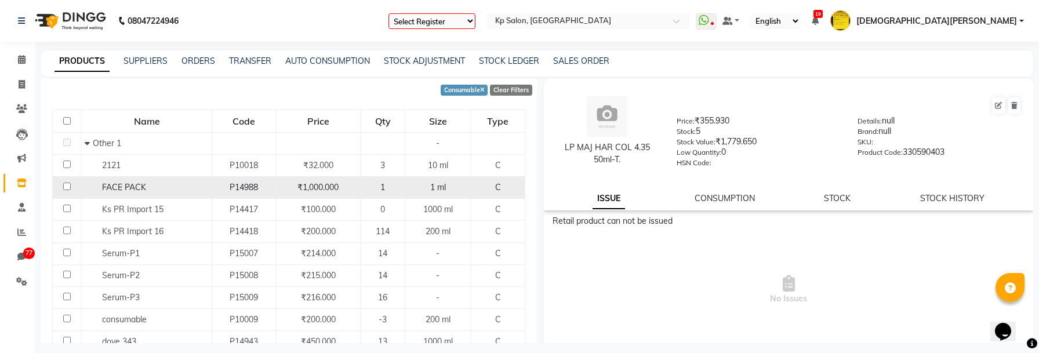
click at [124, 187] on span "FACE PACK" at bounding box center [124, 187] width 44 height 10
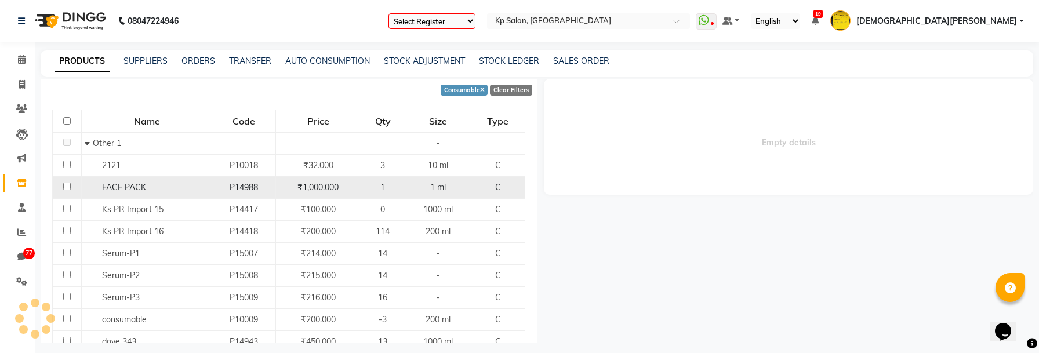
select select
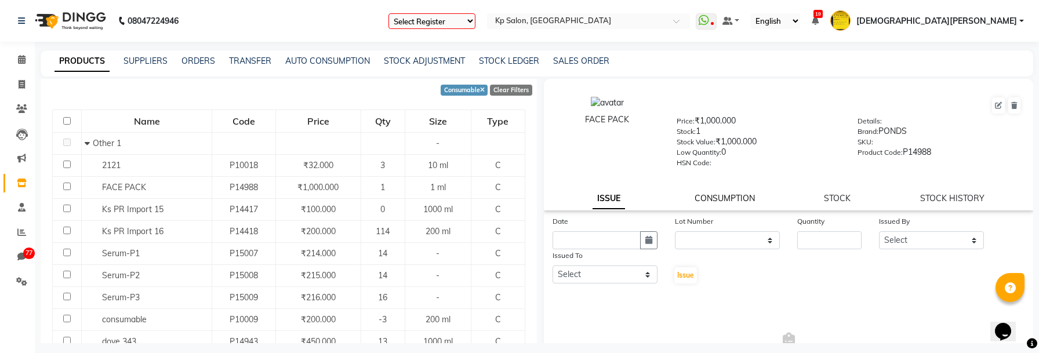
click at [723, 199] on link "CONSUMPTION" at bounding box center [724, 198] width 60 height 10
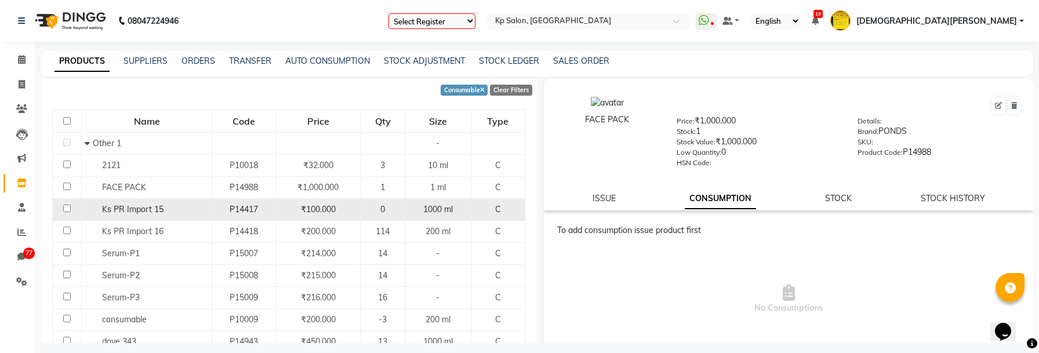
click at [161, 212] on span "Ks PR Import 15" at bounding box center [132, 209] width 61 height 10
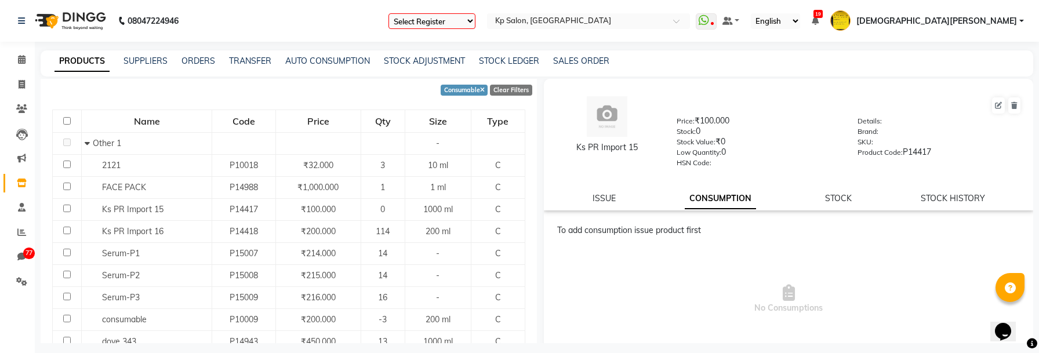
click at [584, 203] on div "ISSUE CONSUMPTION STOCK STOCK HISTORY" at bounding box center [788, 198] width 461 height 12
click at [580, 196] on div "ISSUE CONSUMPTION STOCK STOCK HISTORY" at bounding box center [788, 198] width 461 height 12
click at [612, 196] on link "ISSUE" at bounding box center [603, 198] width 23 height 10
select select
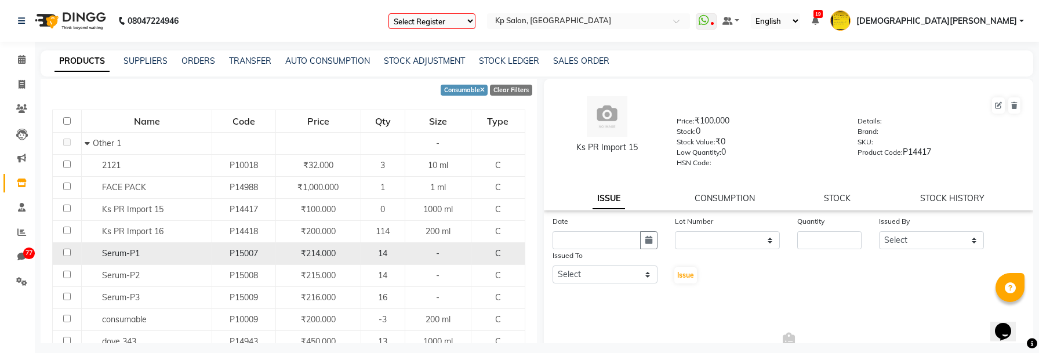
click at [188, 244] on td "Serum-P1" at bounding box center [147, 253] width 130 height 22
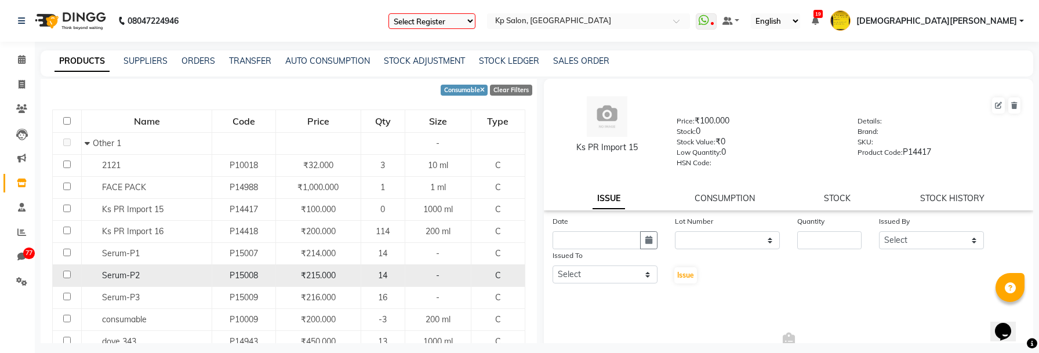
click at [176, 278] on div "Serum-P2" at bounding box center [147, 276] width 124 height 12
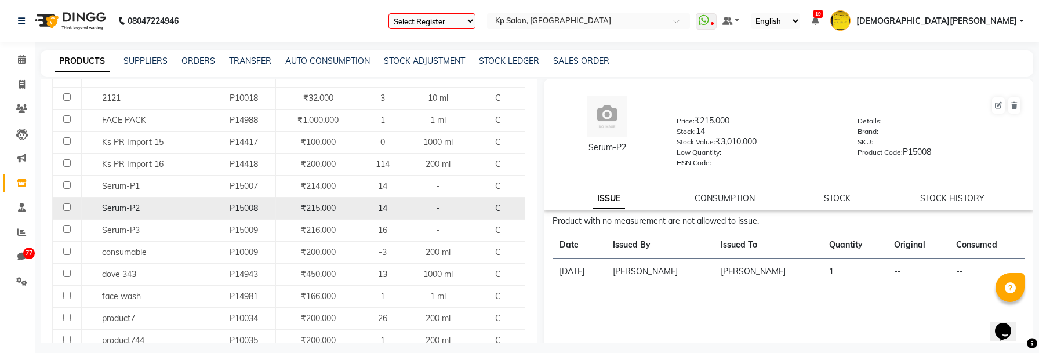
scroll to position [178, 0]
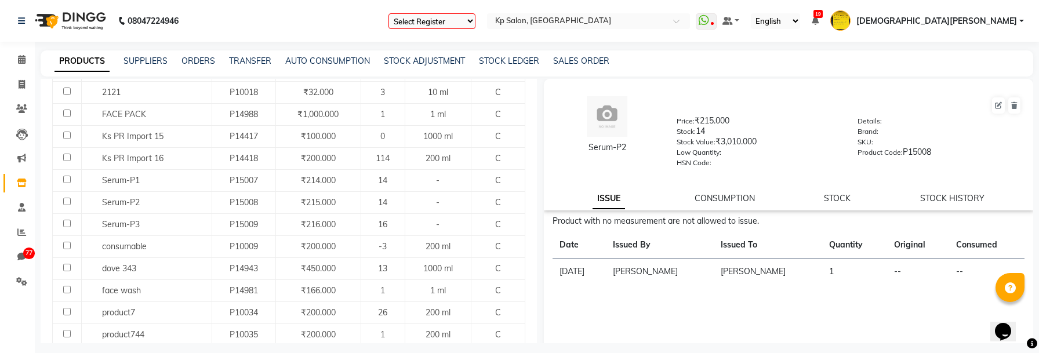
click at [710, 210] on div "Serum-P2 Price: ₹215.000 Stock: 14 Stock Value: ₹3,010.000 Low Quantity: HSN Co…" at bounding box center [788, 145] width 489 height 132
click at [712, 205] on div "Serum-P2 Price: ₹215.000 Stock: 14 Stock Value: ₹3,010.000 Low Quantity: HSN Co…" at bounding box center [788, 145] width 489 height 132
click at [711, 202] on link "CONSUMPTION" at bounding box center [724, 198] width 60 height 10
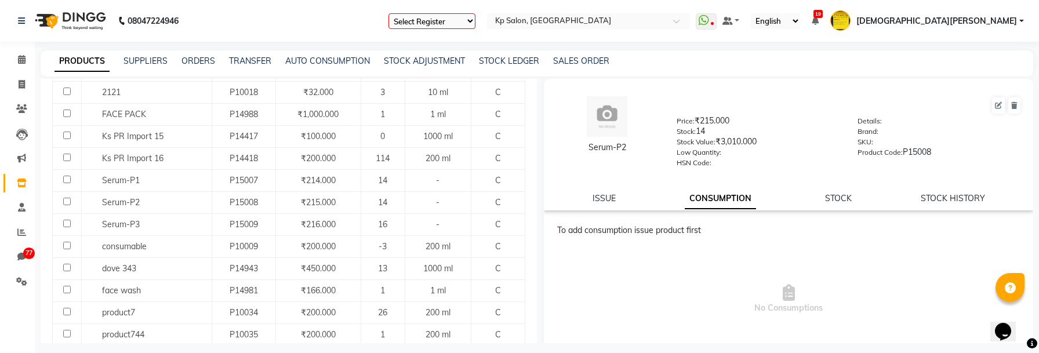
click at [603, 205] on div "Serum-P2 Price: ₹215.000 Stock: 14 Stock Value: ₹3,010.000 Low Quantity: HSN Co…" at bounding box center [788, 145] width 489 height 132
click at [605, 192] on div "ISSUE" at bounding box center [603, 198] width 23 height 12
click at [606, 201] on link "ISSUE" at bounding box center [603, 198] width 23 height 10
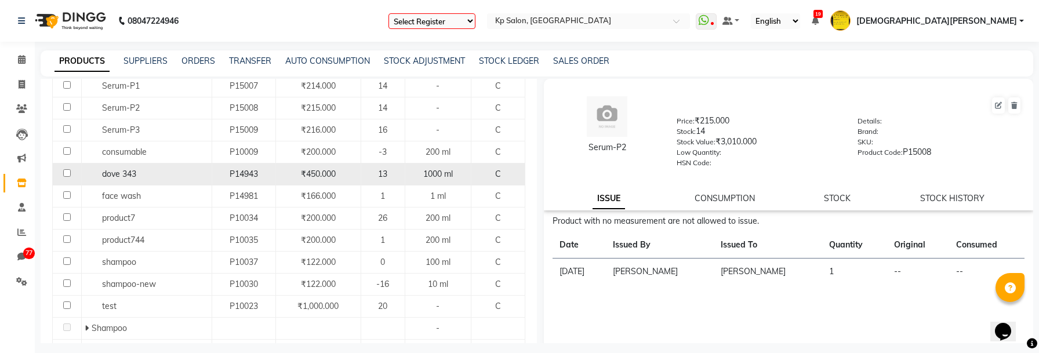
scroll to position [329, 0]
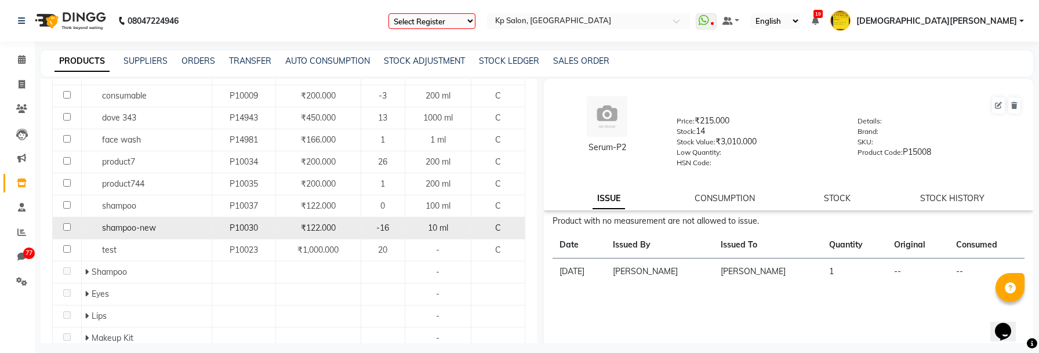
click at [177, 228] on div "shampoo-new" at bounding box center [147, 228] width 124 height 12
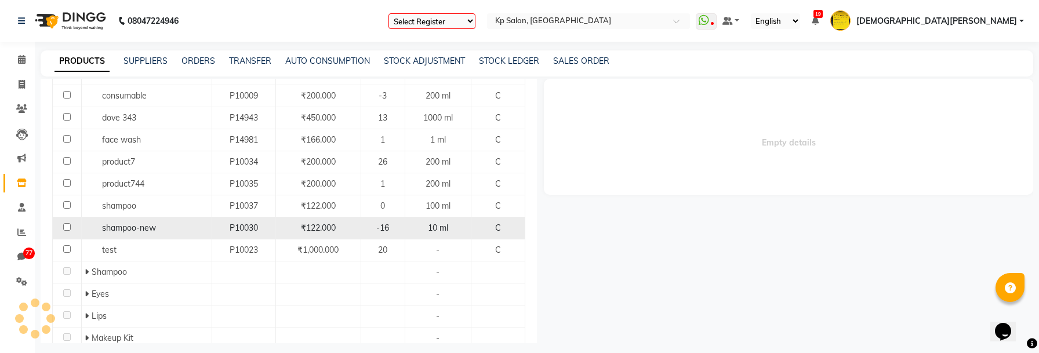
select select
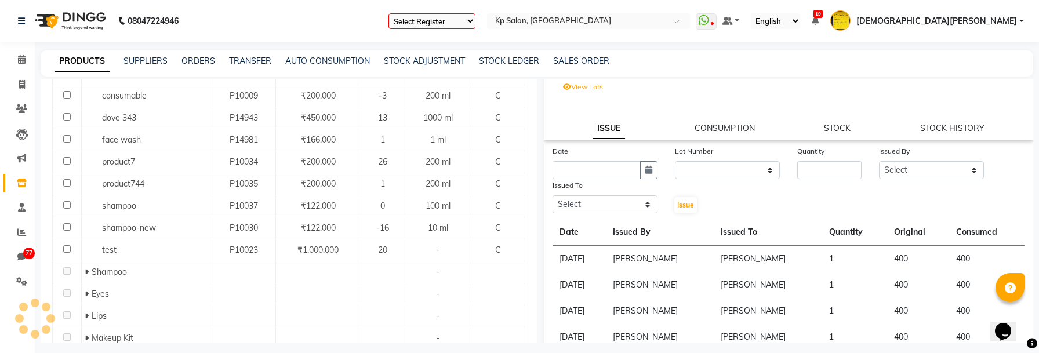
scroll to position [94, 0]
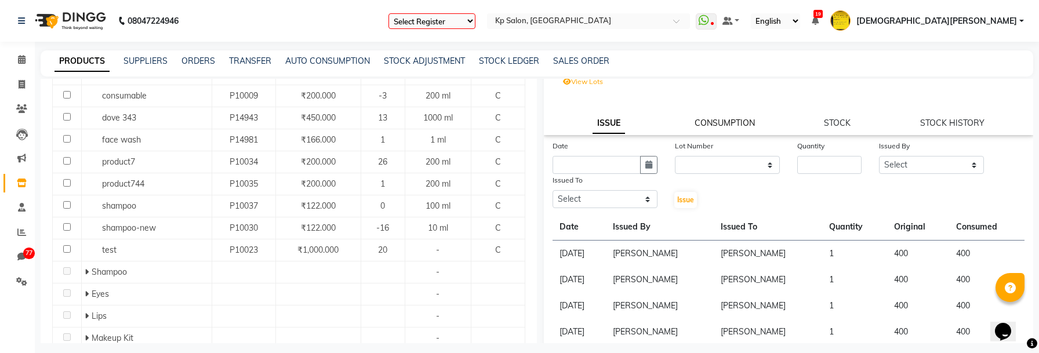
click at [718, 118] on link "CONSUMPTION" at bounding box center [724, 123] width 60 height 10
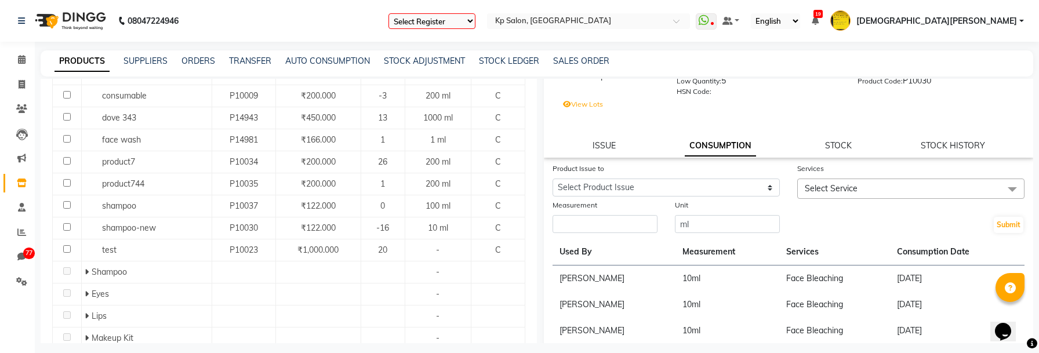
scroll to position [72, 0]
click at [705, 190] on select "Select Product Issue [DATE], Issued to: , Balance: 650 [DATE], Issued to: , Bal…" at bounding box center [665, 186] width 227 height 18
click at [849, 187] on span "Select Service" at bounding box center [831, 187] width 53 height 10
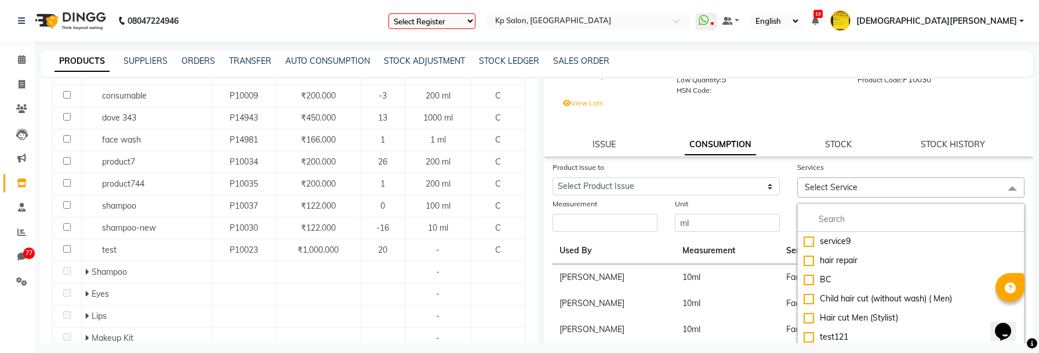
click at [788, 170] on div "Services Select Service service9 hair repair BC Child hair cut (without wash) (…" at bounding box center [910, 179] width 245 height 37
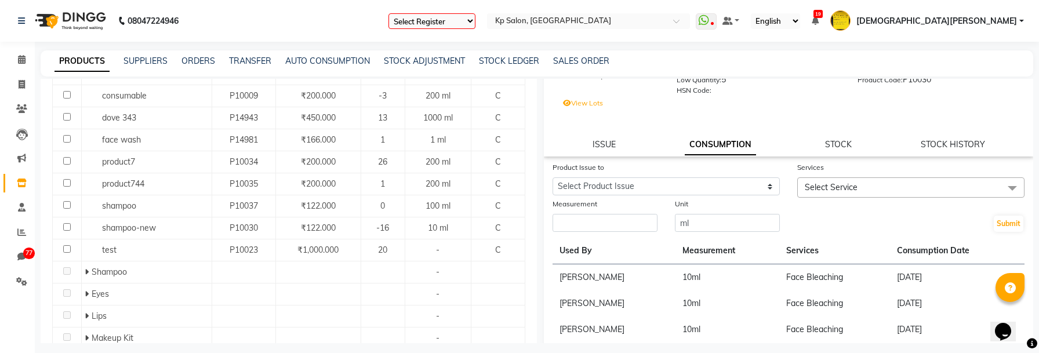
click at [809, 192] on span "Select Service" at bounding box center [910, 187] width 227 height 20
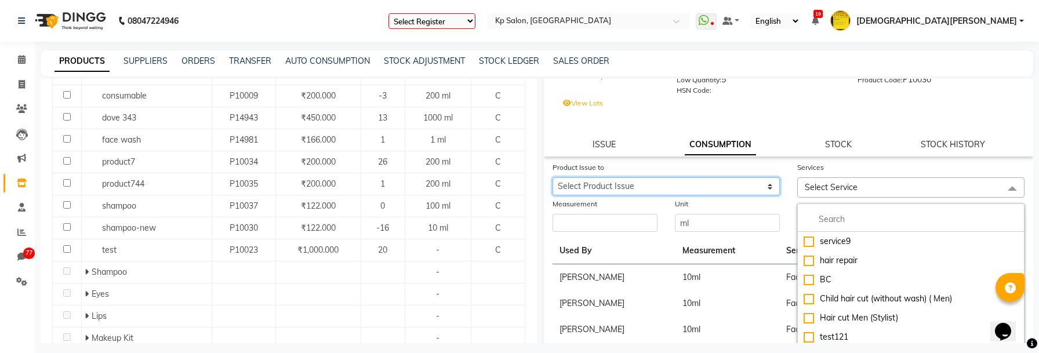
click at [722, 192] on select "Select Product Issue [DATE], Issued to: , Balance: 650 [DATE], Issued to: , Bal…" at bounding box center [665, 186] width 227 height 18
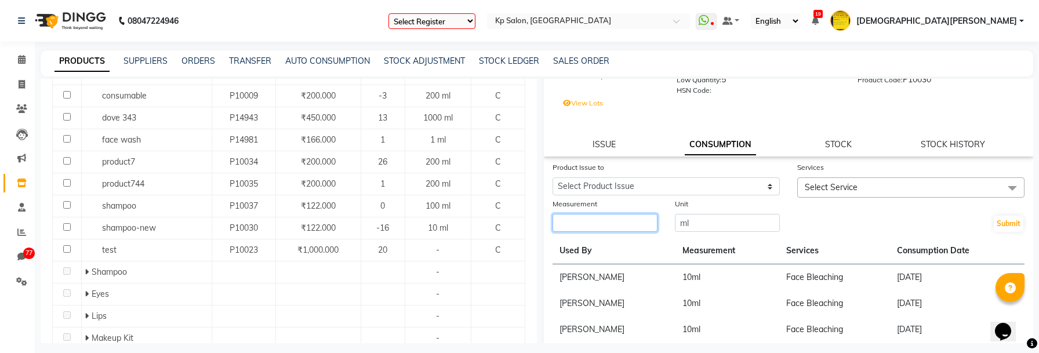
click at [635, 229] on input "number" at bounding box center [604, 223] width 105 height 18
click at [709, 230] on input "ml" at bounding box center [727, 223] width 105 height 18
click at [851, 226] on div "Submit" at bounding box center [910, 215] width 245 height 35
click at [23, 56] on icon at bounding box center [22, 59] width 8 height 9
